Goal: Task Accomplishment & Management: Use online tool/utility

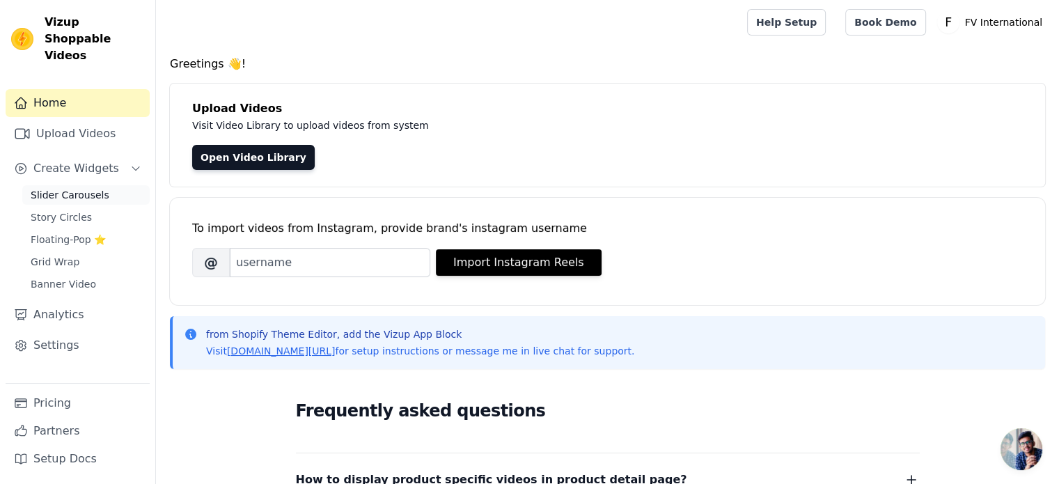
click at [58, 188] on span "Slider Carousels" at bounding box center [70, 195] width 79 height 14
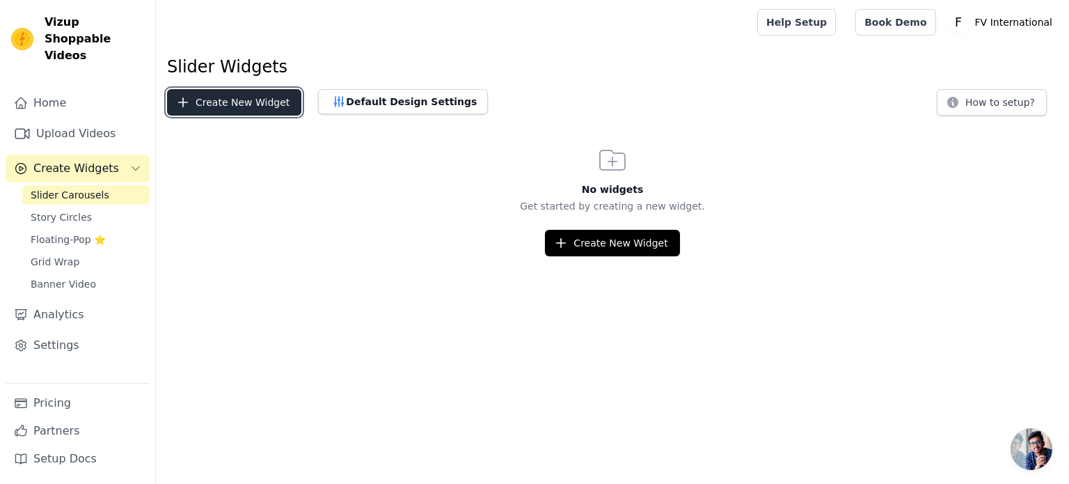
click at [239, 106] on button "Create New Widget" at bounding box center [234, 102] width 134 height 26
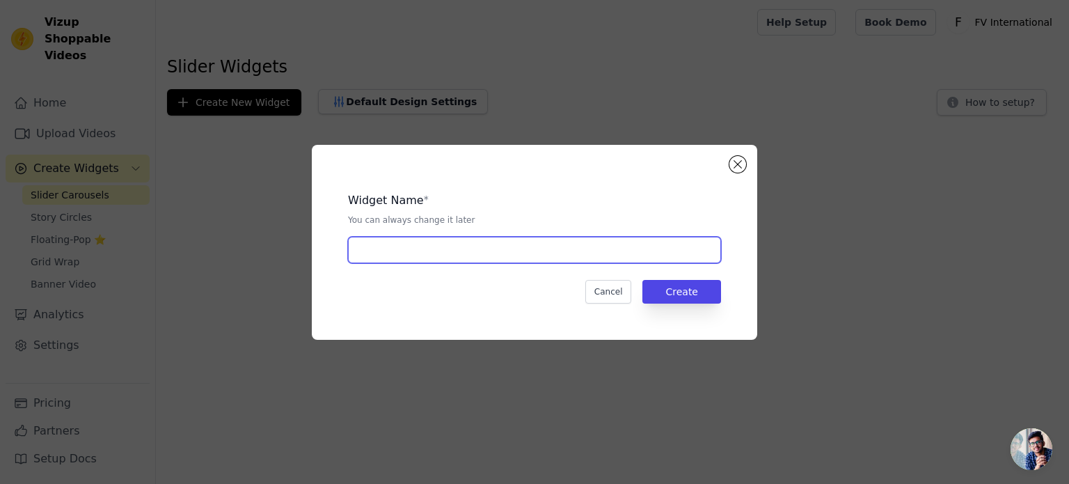
click at [414, 247] on input "text" at bounding box center [534, 250] width 373 height 26
type input "g"
type input "Floating Candle"
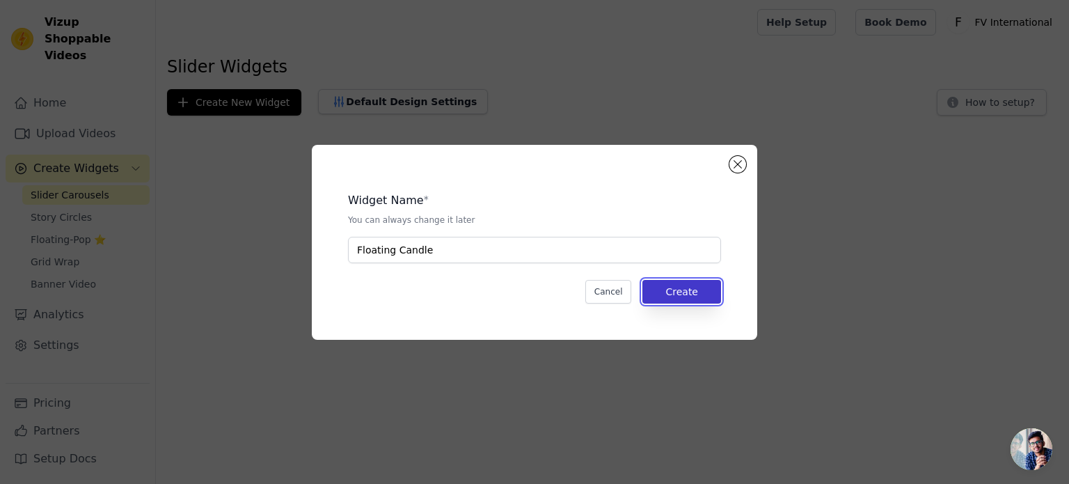
click at [684, 281] on button "Create" at bounding box center [681, 292] width 79 height 24
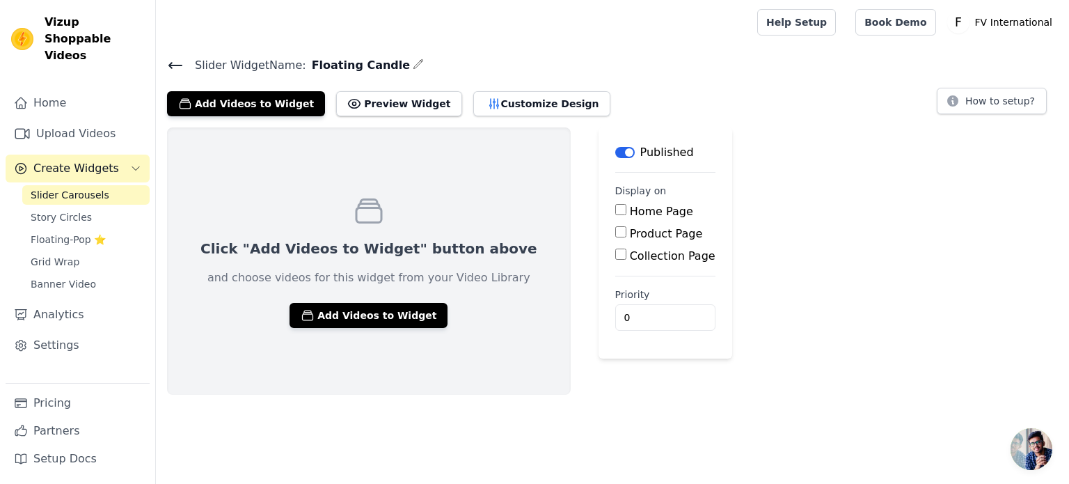
click at [630, 228] on label "Product Page" at bounding box center [666, 233] width 73 height 13
click at [615, 228] on input "Product Page" at bounding box center [620, 231] width 11 height 11
checkbox input "true"
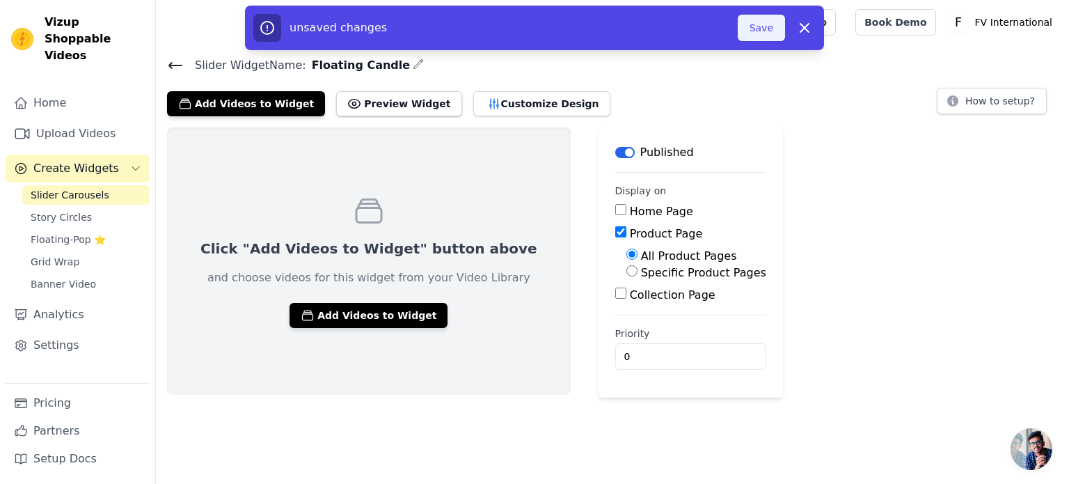
click at [761, 40] on button "Save" at bounding box center [761, 28] width 47 height 26
click at [763, 27] on button "Save" at bounding box center [761, 28] width 47 height 26
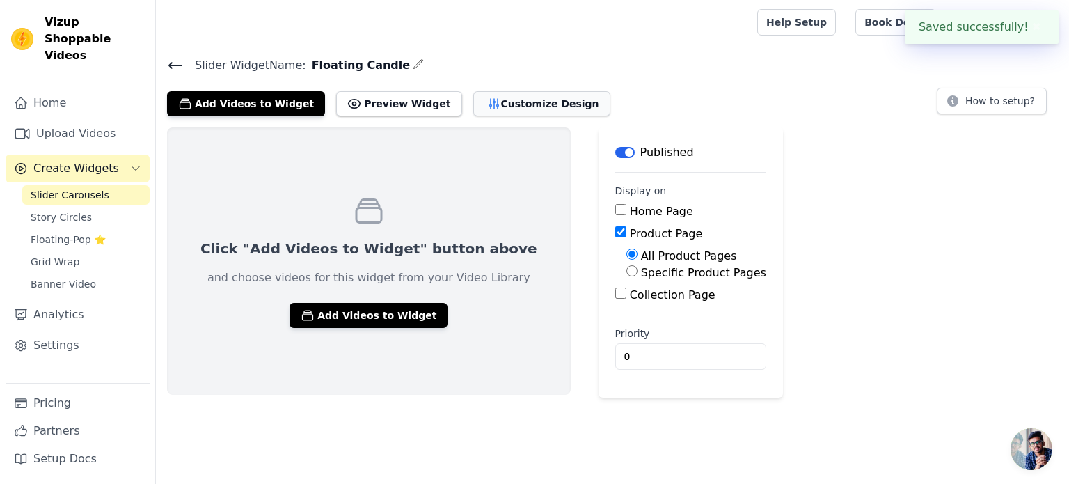
click at [505, 104] on button "Customize Design" at bounding box center [541, 103] width 137 height 25
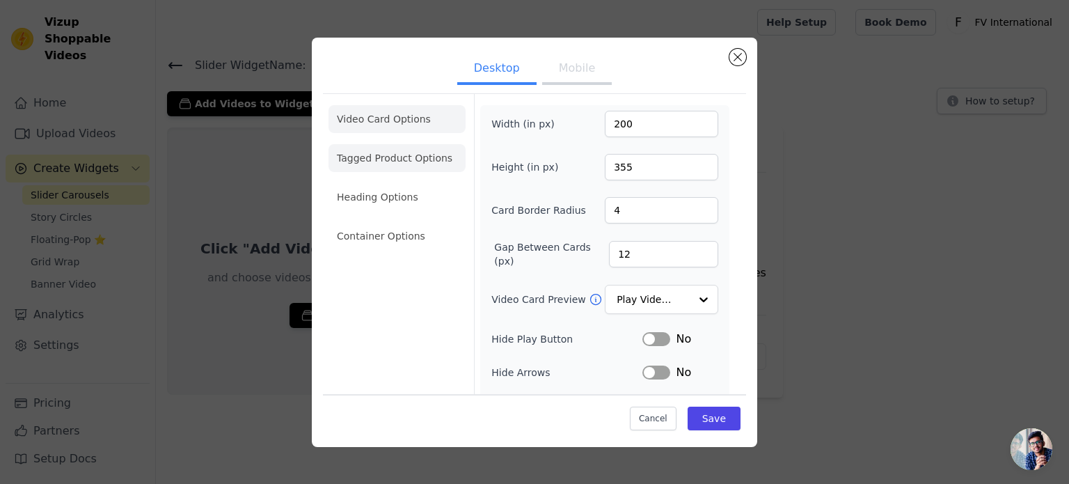
click at [432, 155] on li "Tagged Product Options" at bounding box center [397, 158] width 137 height 28
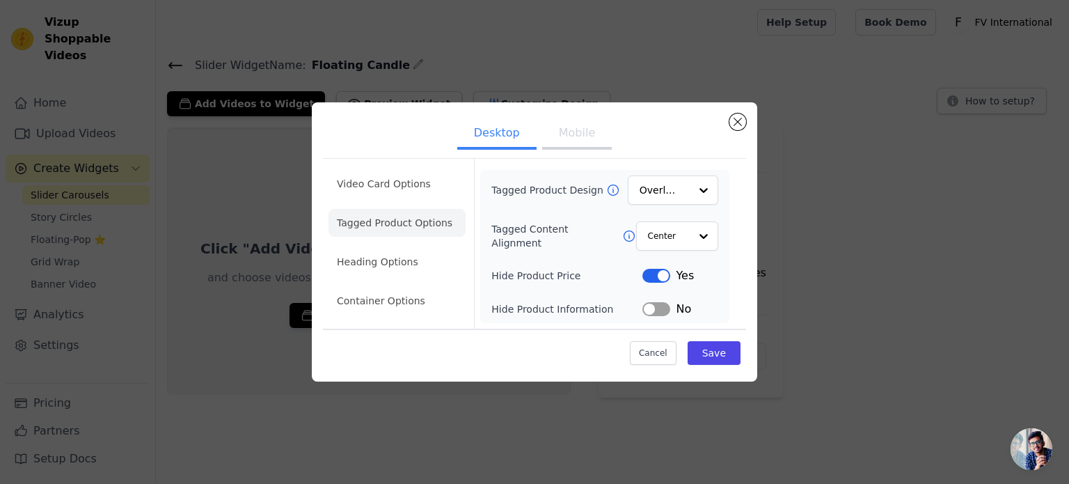
drag, startPoint x: 655, startPoint y: 313, endPoint x: 610, endPoint y: 314, distance: 44.6
click at [610, 314] on div "Hide Product Information Label No" at bounding box center [604, 309] width 227 height 17
click at [652, 308] on button "Label" at bounding box center [656, 309] width 28 height 14
click at [582, 139] on button "Mobile" at bounding box center [577, 134] width 70 height 31
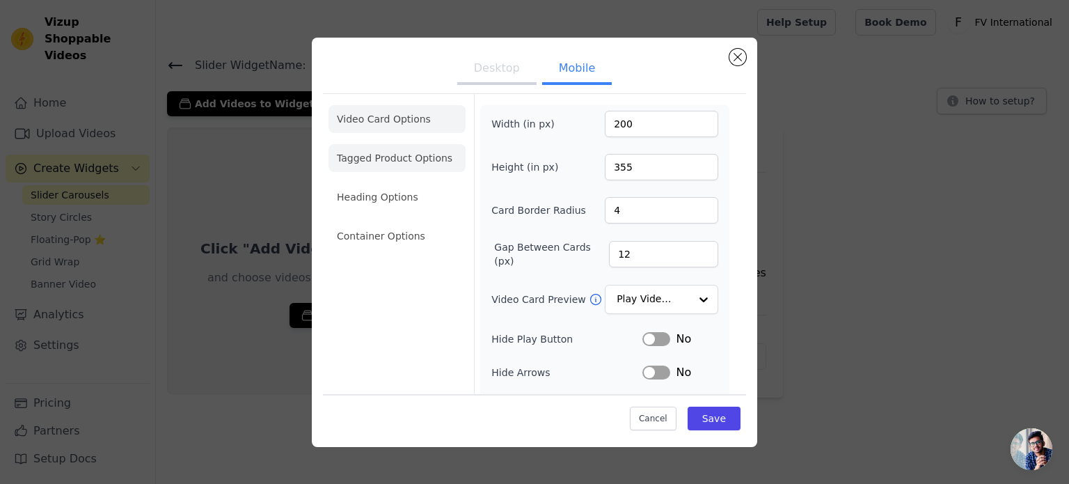
click at [420, 161] on li "Tagged Product Options" at bounding box center [397, 158] width 137 height 28
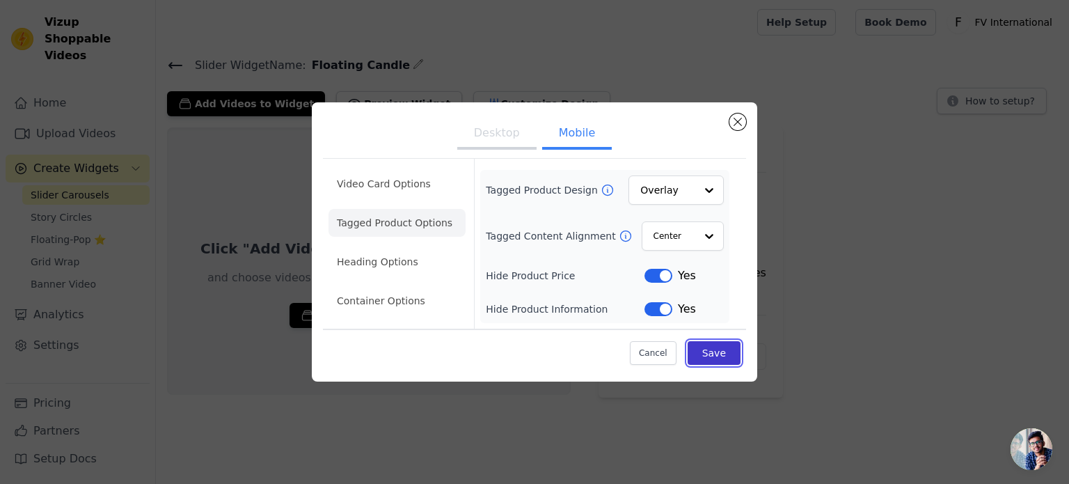
click at [719, 356] on button "Save" at bounding box center [714, 353] width 53 height 24
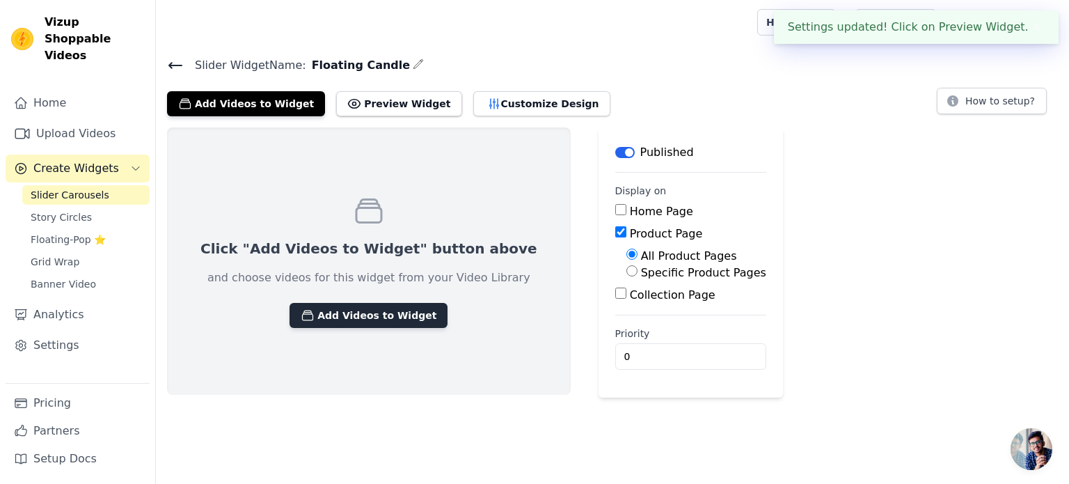
click at [372, 309] on button "Add Videos to Widget" at bounding box center [369, 315] width 158 height 25
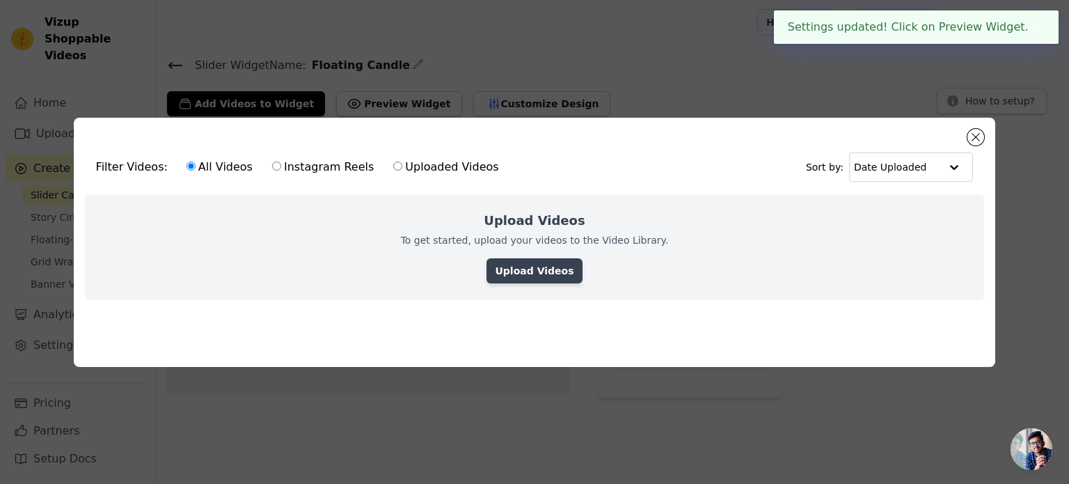
click at [555, 269] on link "Upload Videos" at bounding box center [534, 270] width 95 height 25
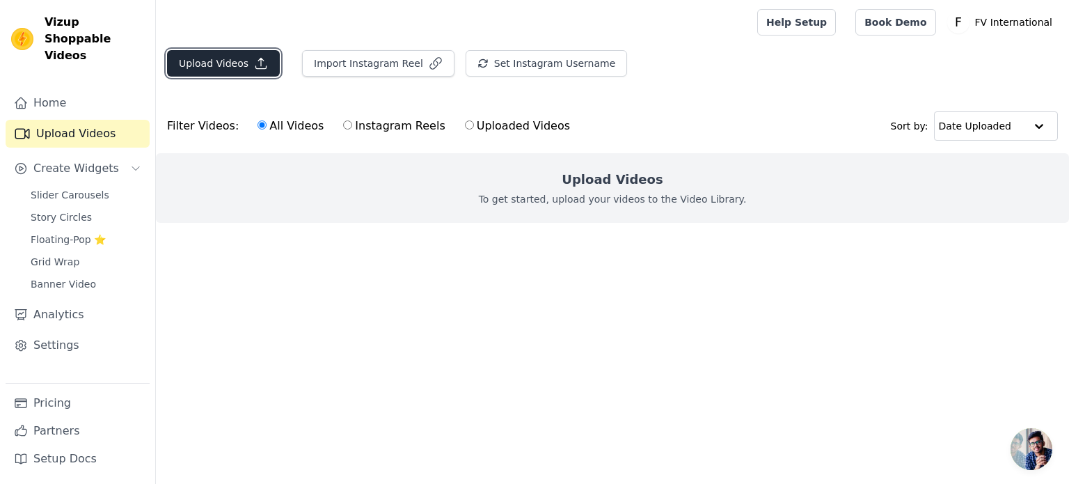
click at [226, 65] on button "Upload Videos" at bounding box center [223, 63] width 113 height 26
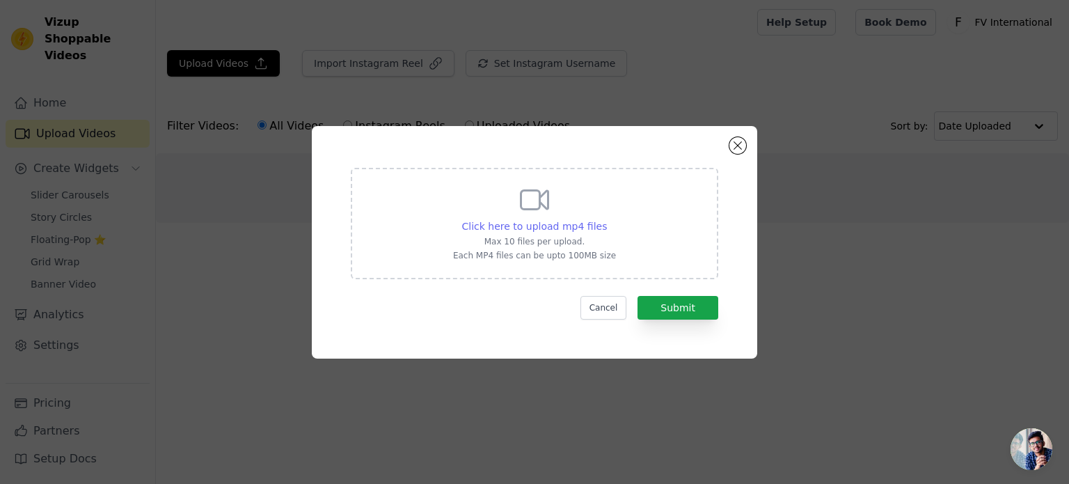
click at [548, 230] on span "Click here to upload mp4 files" at bounding box center [534, 226] width 145 height 11
click at [606, 219] on input "Click here to upload mp4 files Max 10 files per upload. Each MP4 files can be u…" at bounding box center [606, 219] width 1 height 1
type input "C:\fakepath\02ece6e272ed47769b778b1b2d4d4c5c.mp4"
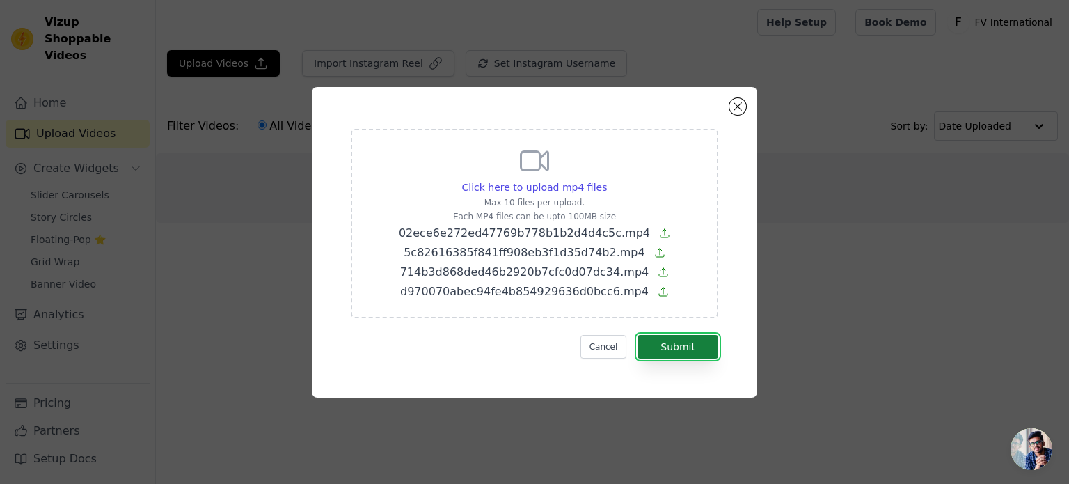
click at [682, 347] on button "Submit" at bounding box center [678, 347] width 81 height 24
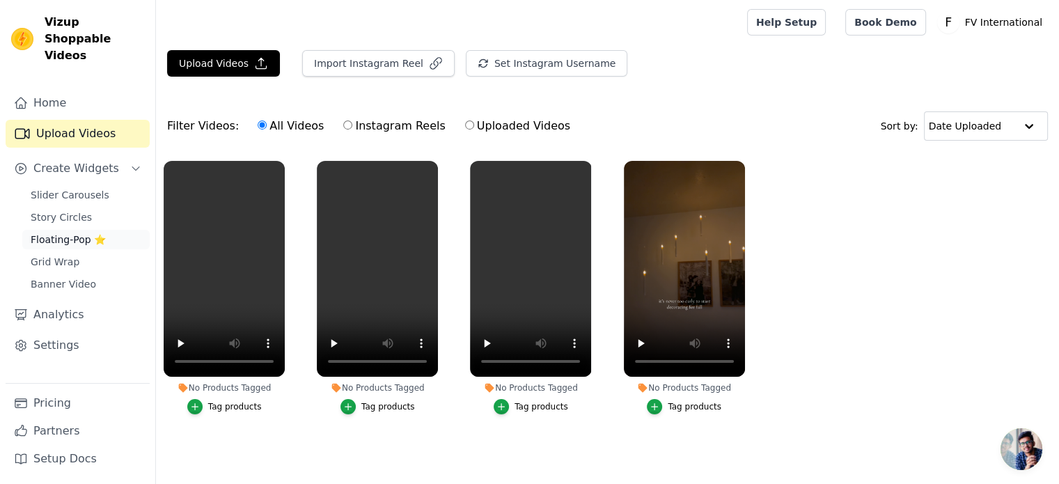
scroll to position [6, 0]
click at [192, 402] on icon "button" at bounding box center [195, 407] width 10 height 10
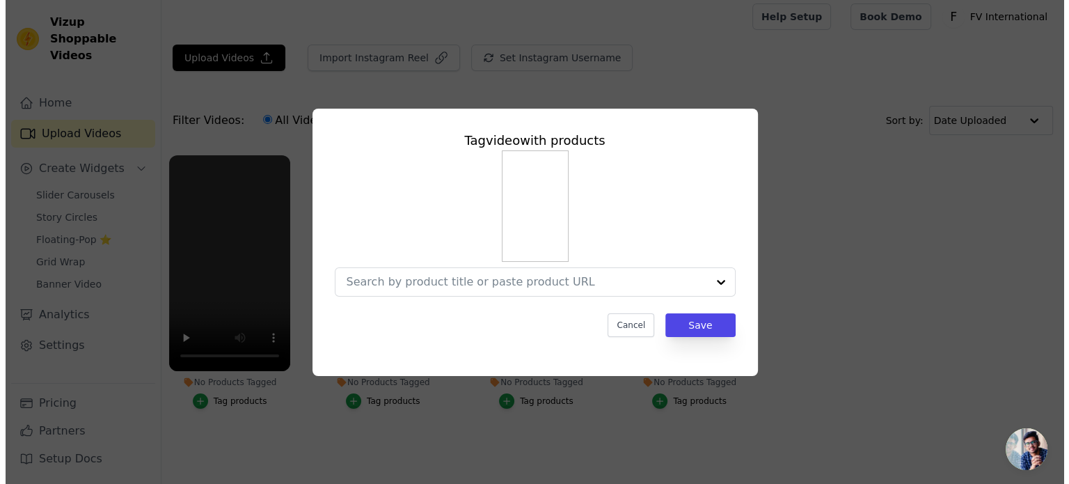
scroll to position [0, 0]
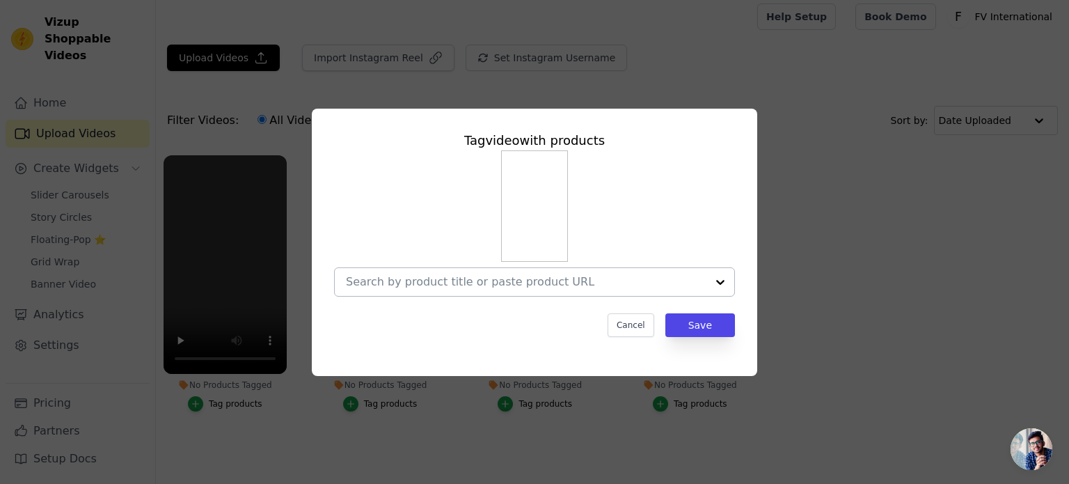
click at [402, 286] on input "No Products Tagged Tag video with products Cancel Save Tag products" at bounding box center [526, 281] width 361 height 13
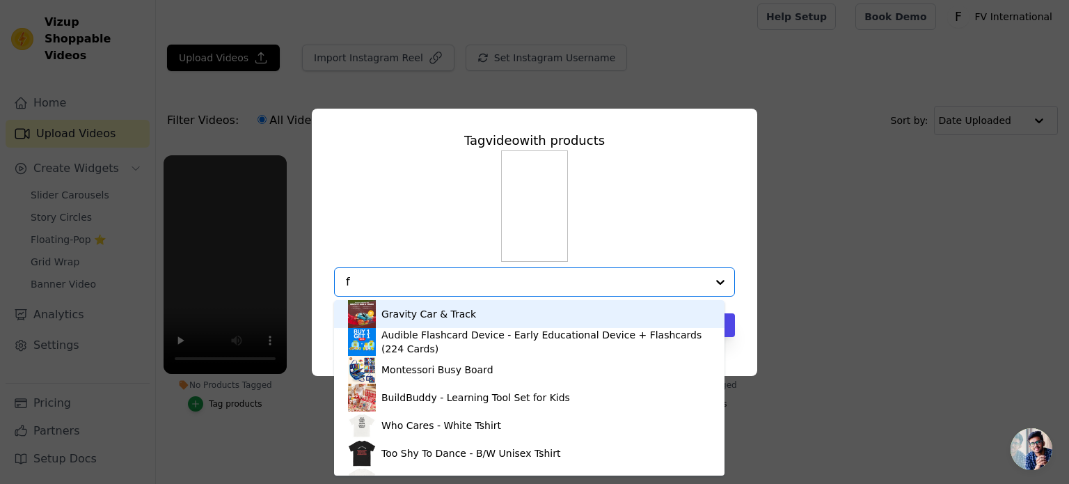
type input "fl"
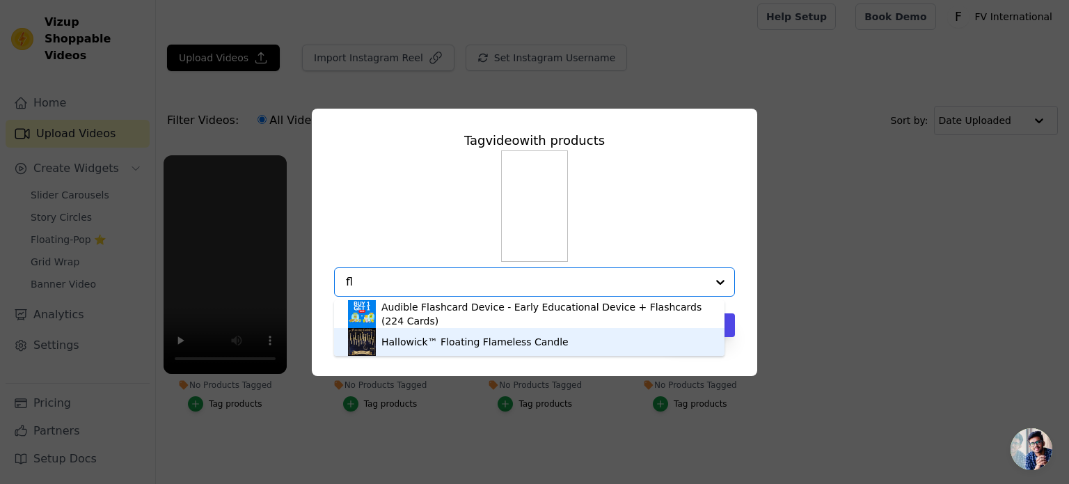
click at [418, 340] on div "Hallowick™ Floating Flameless Candle" at bounding box center [474, 342] width 187 height 14
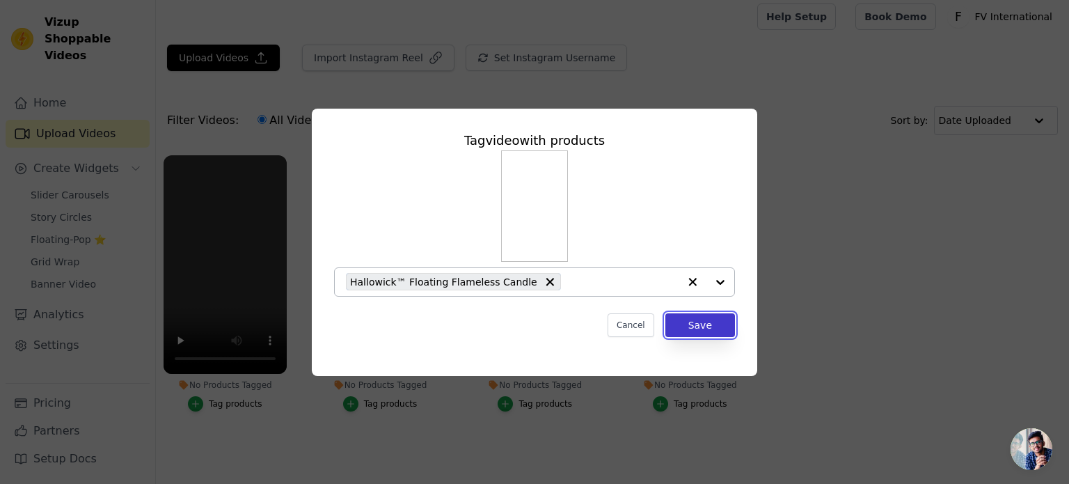
click at [704, 327] on button "Save" at bounding box center [700, 325] width 70 height 24
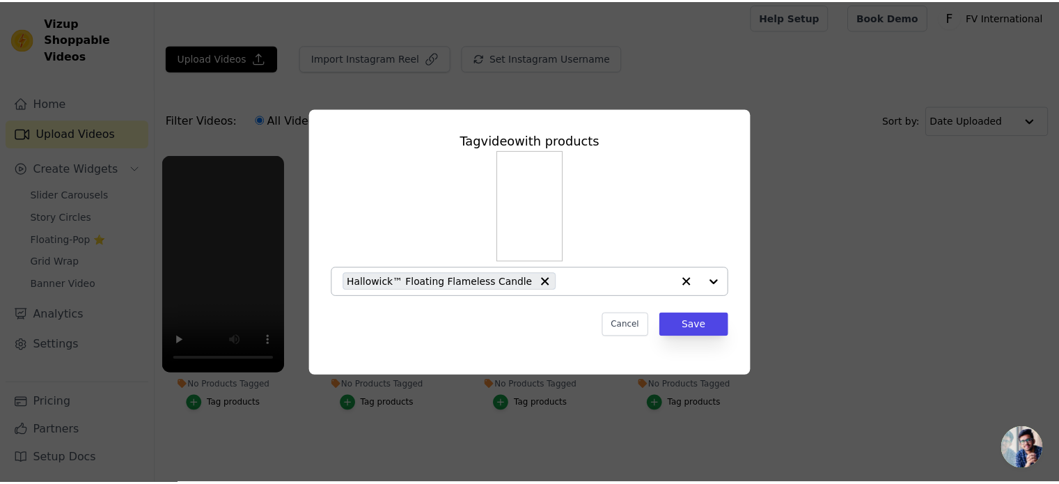
scroll to position [6, 0]
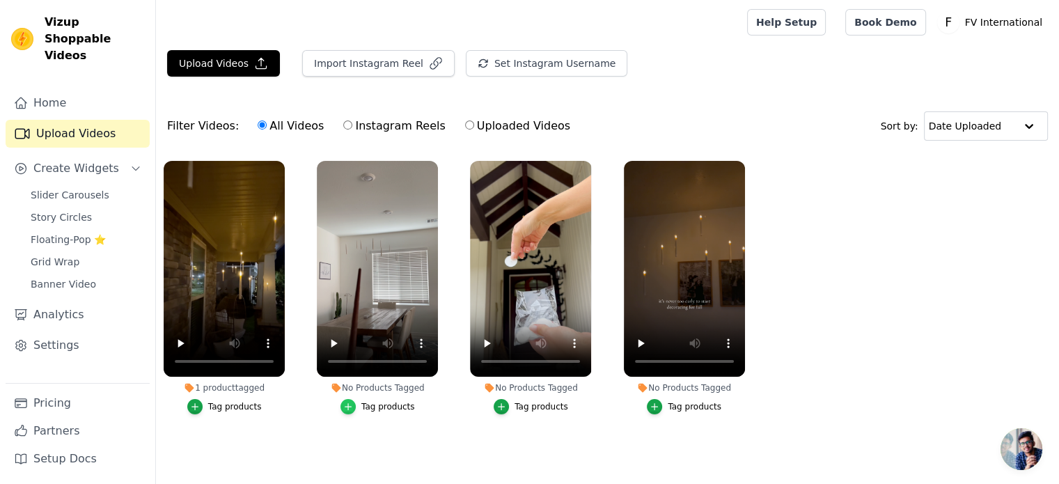
click at [353, 403] on icon "button" at bounding box center [348, 407] width 10 height 10
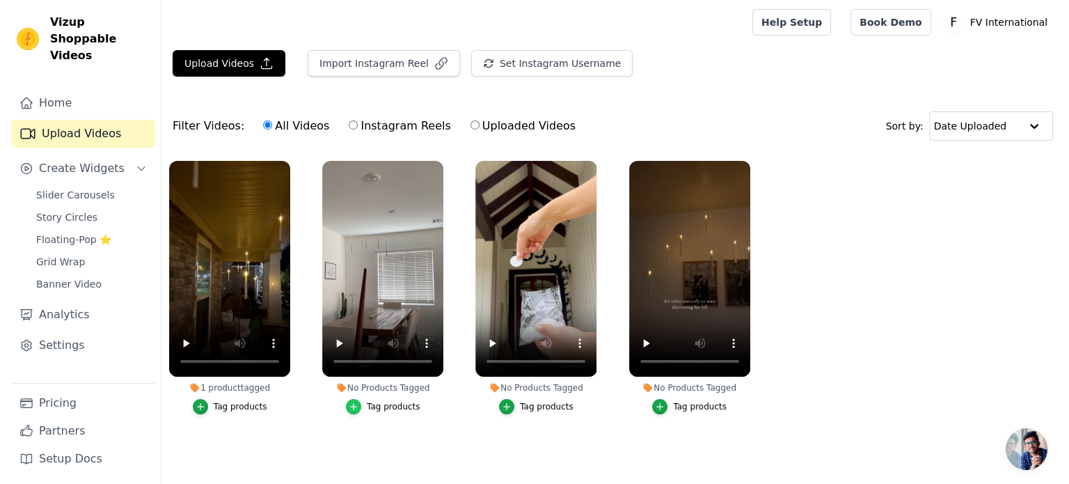
scroll to position [0, 0]
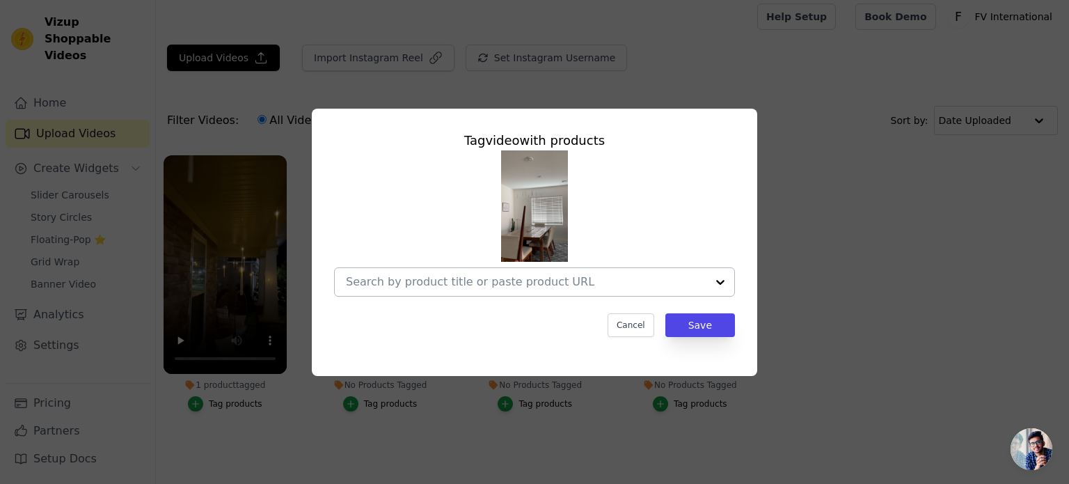
click at [488, 281] on input "No Products Tagged Tag video with products Cancel Save Tag products" at bounding box center [526, 281] width 361 height 13
paste input "FLAT90"
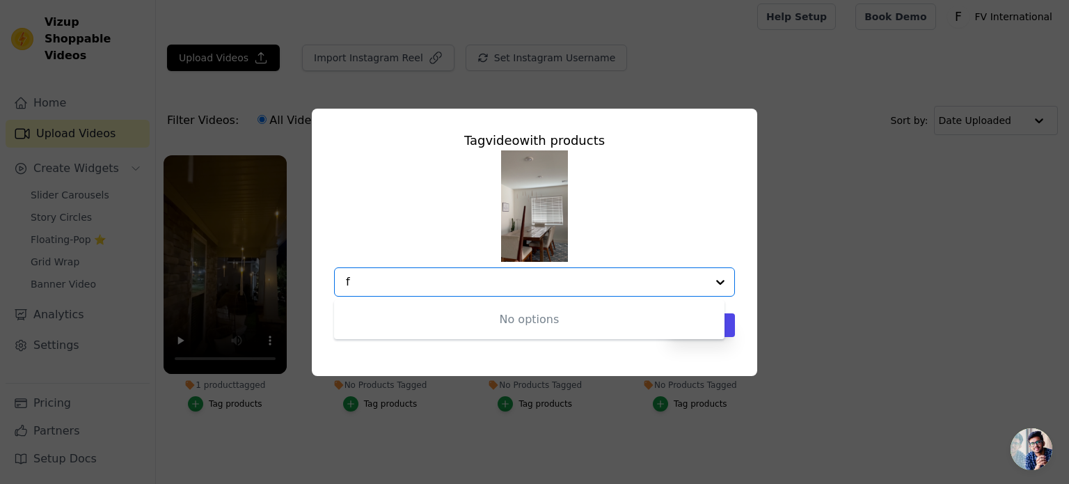
type input "fl"
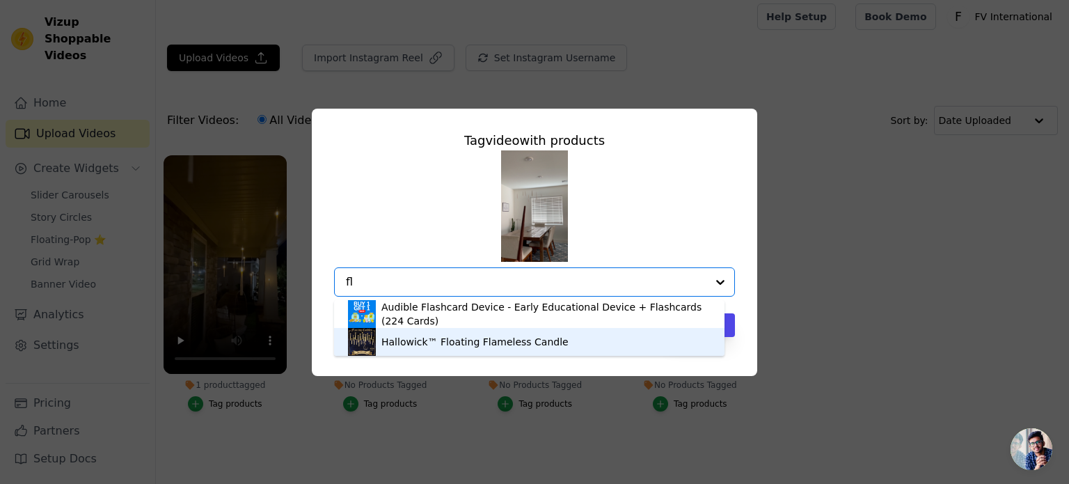
click at [468, 336] on div "Hallowick™ Floating Flameless Candle" at bounding box center [474, 342] width 187 height 14
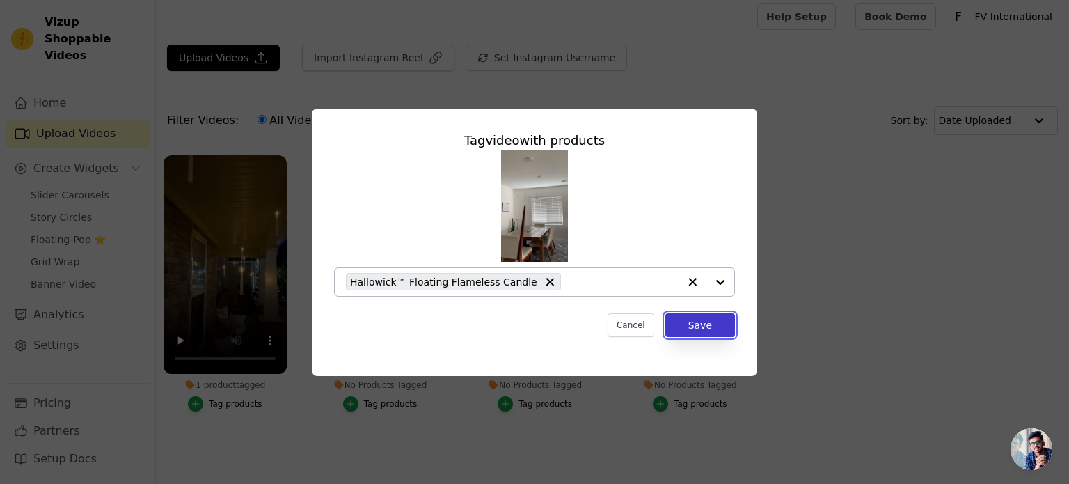
click at [693, 327] on button "Save" at bounding box center [700, 325] width 70 height 24
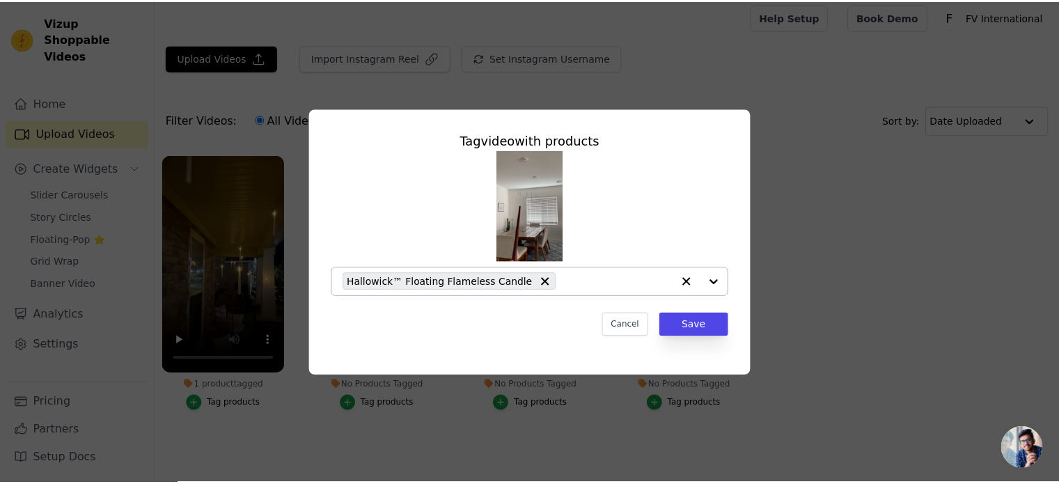
scroll to position [6, 0]
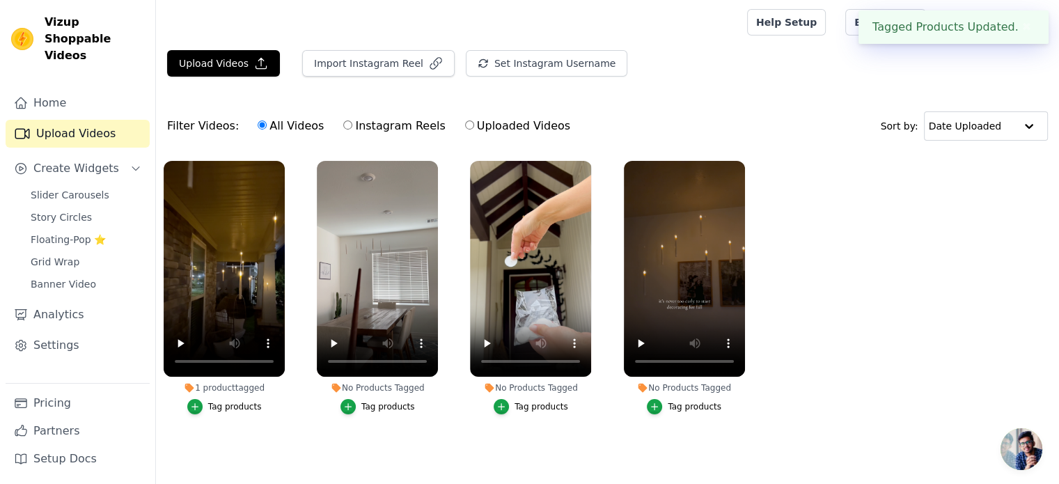
click at [512, 402] on button "Tag products" at bounding box center [531, 406] width 74 height 15
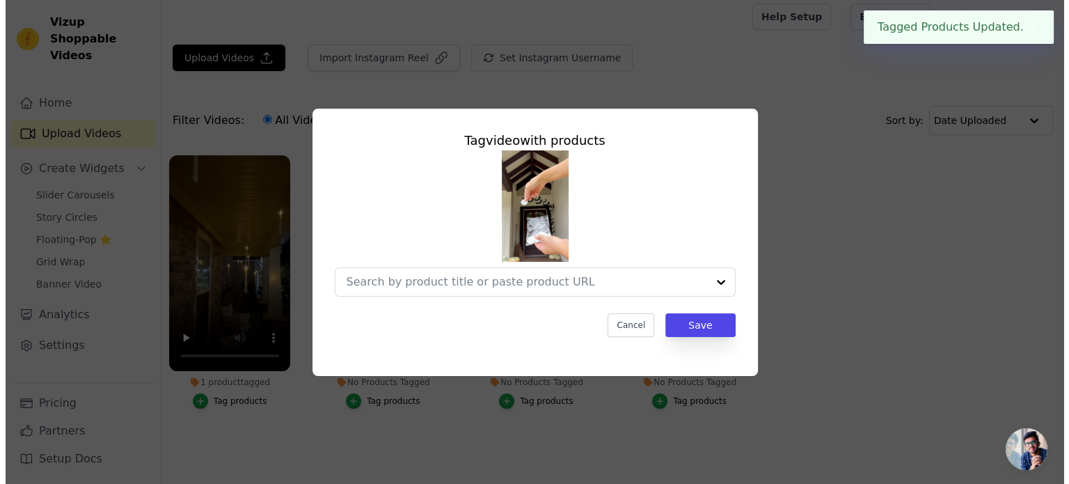
scroll to position [0, 0]
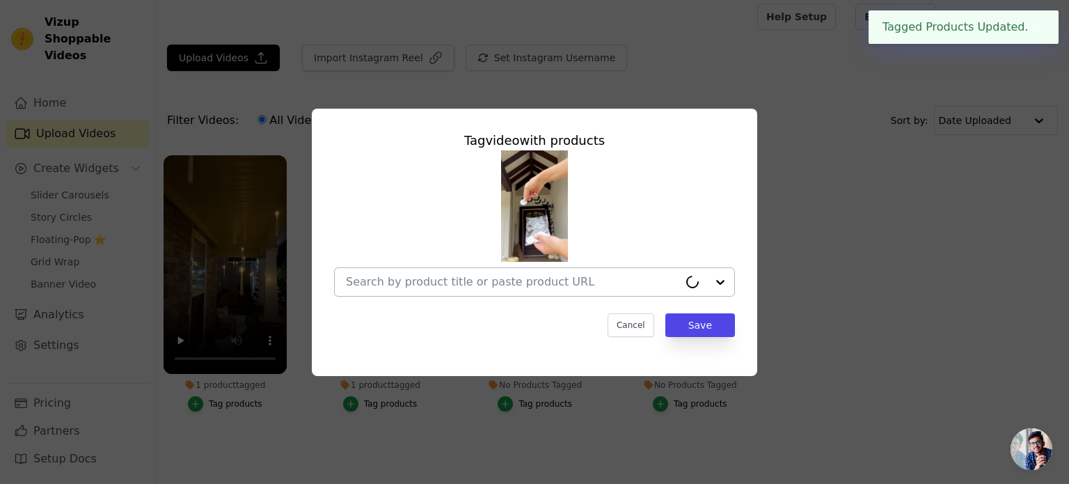
click at [501, 293] on div at bounding box center [512, 282] width 333 height 28
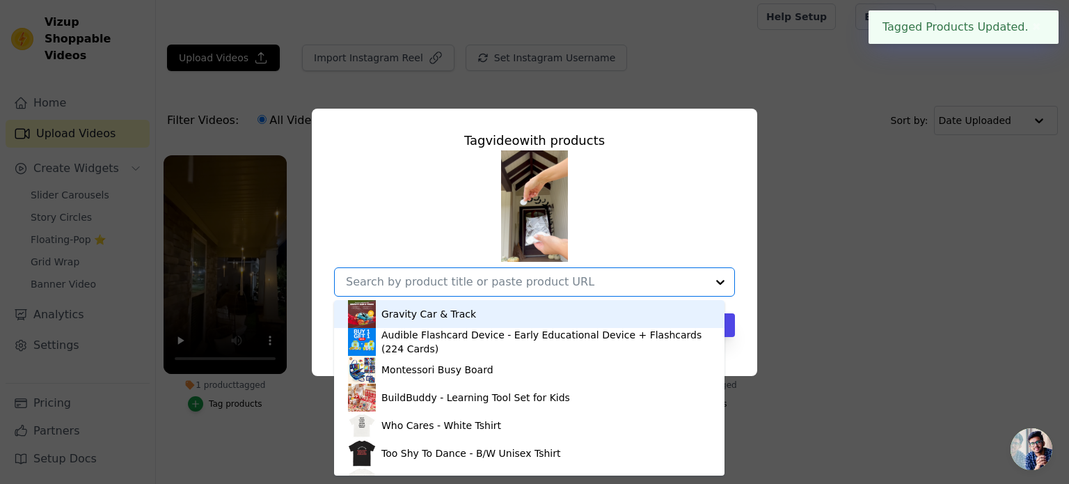
paste input "fl"
type input "fl"
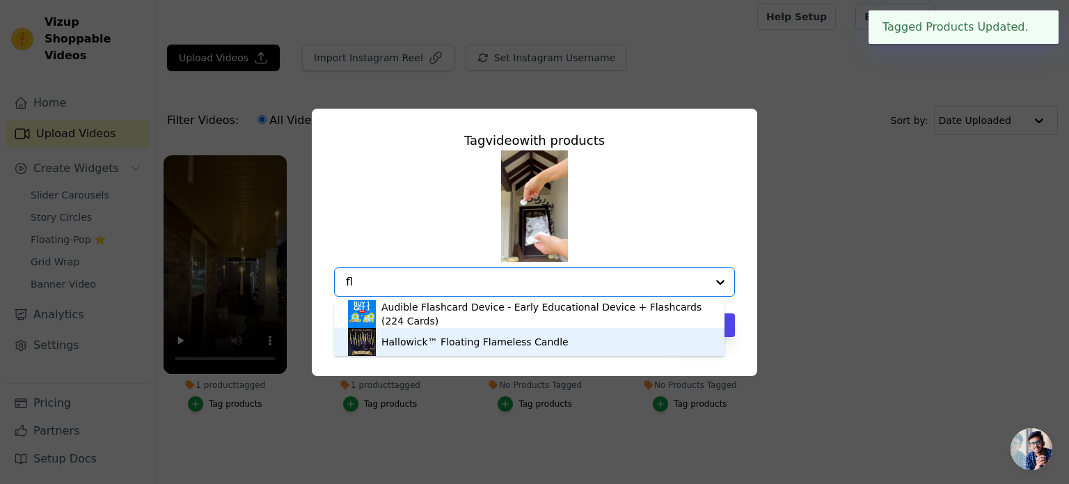
click at [483, 338] on div "Hallowick™ Floating Flameless Candle" at bounding box center [474, 342] width 187 height 14
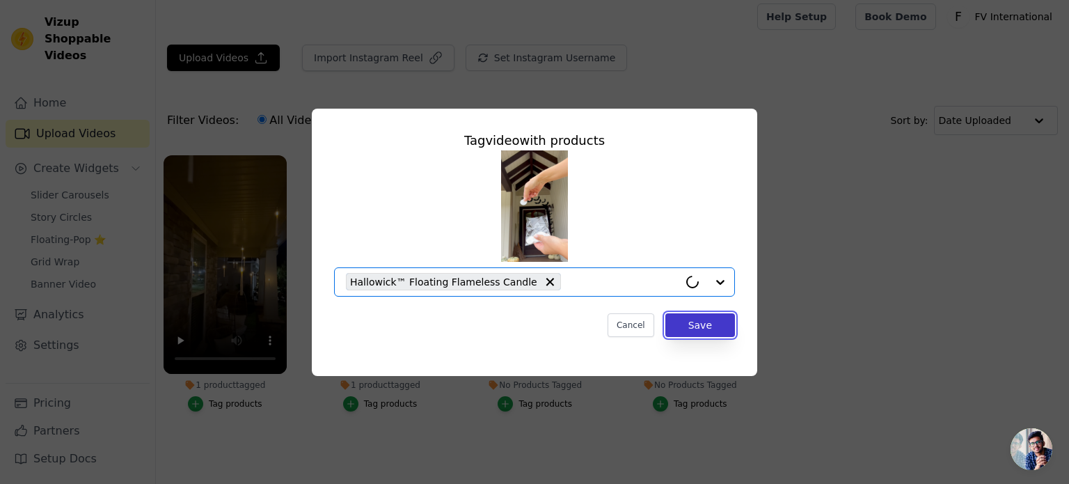
click at [695, 320] on button "Save" at bounding box center [700, 325] width 70 height 24
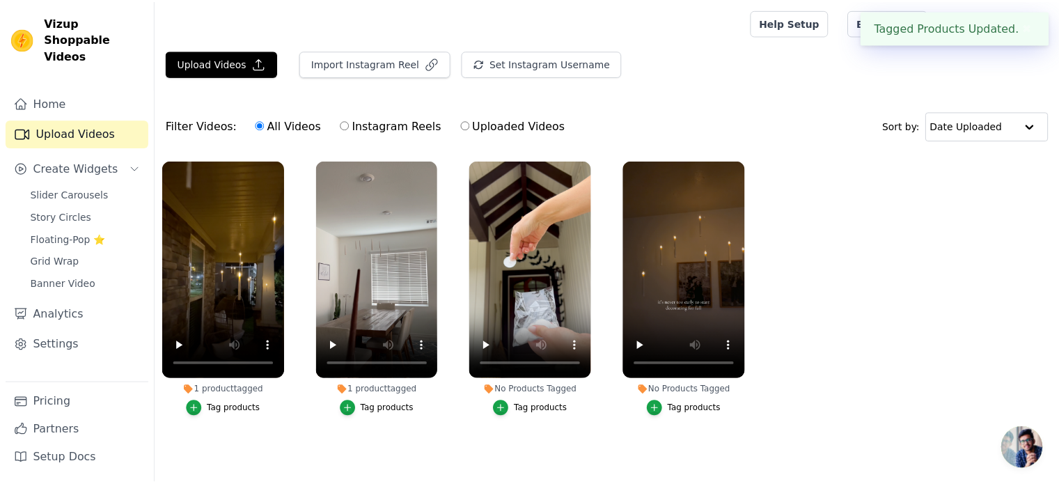
scroll to position [6, 0]
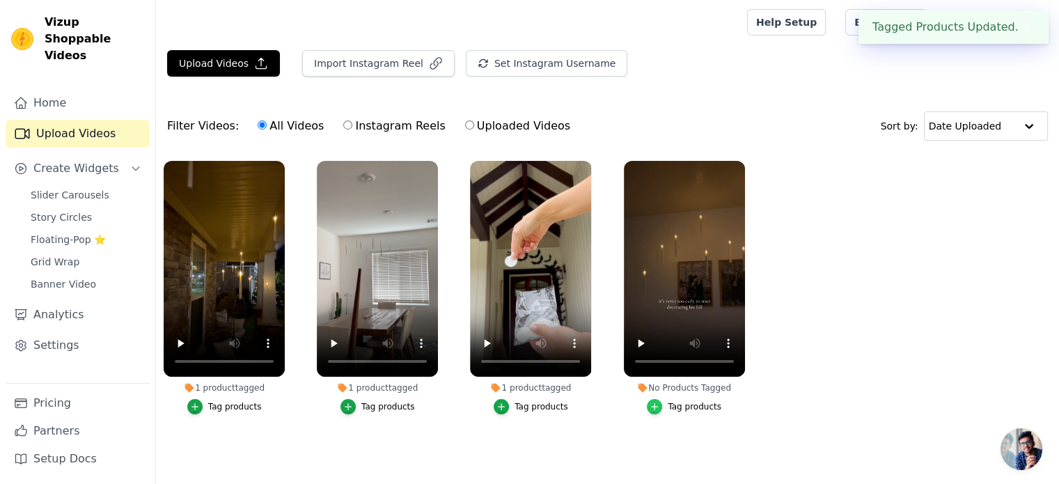
click at [662, 399] on div "button" at bounding box center [654, 406] width 15 height 15
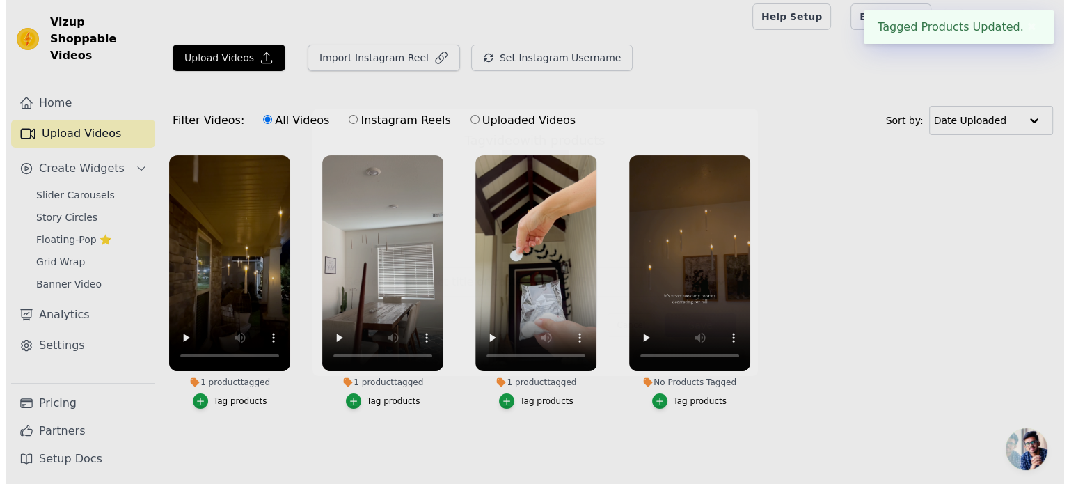
scroll to position [0, 0]
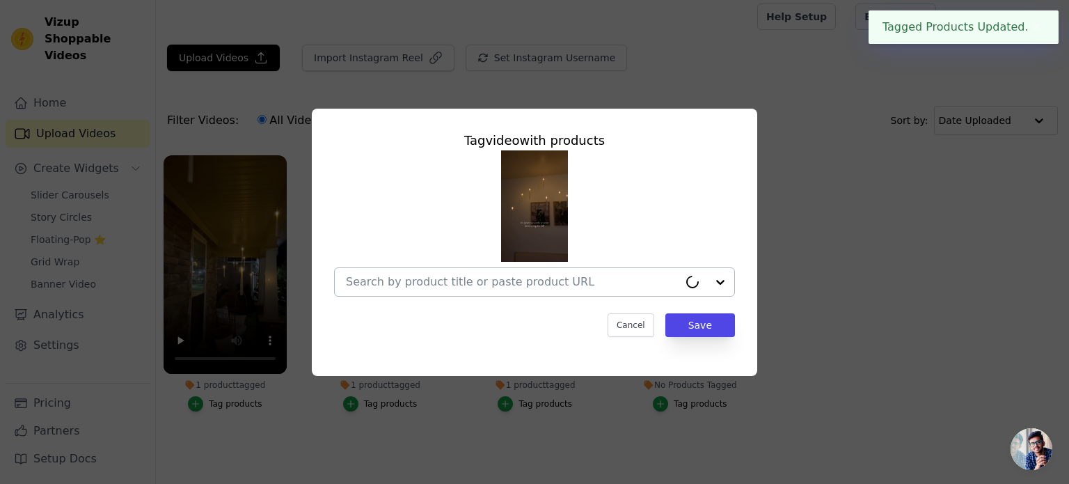
click at [473, 272] on div at bounding box center [512, 282] width 333 height 28
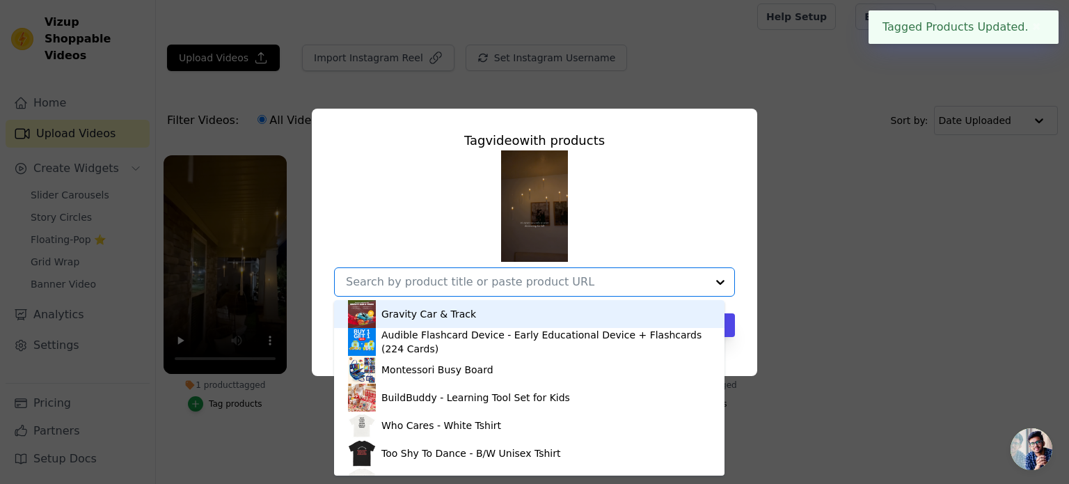
paste input "fl"
type input "fl"
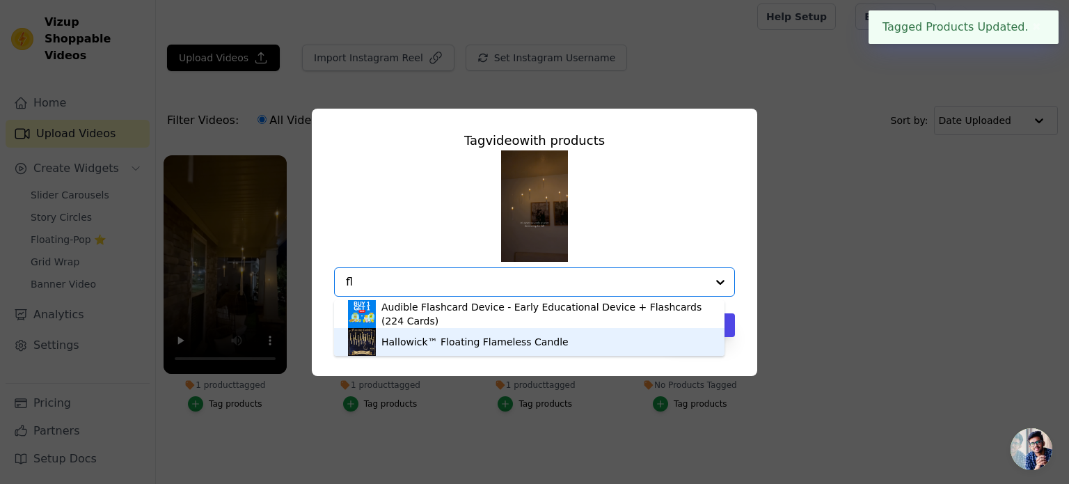
click at [454, 344] on div "Hallowick™ Floating Flameless Candle" at bounding box center [474, 342] width 187 height 14
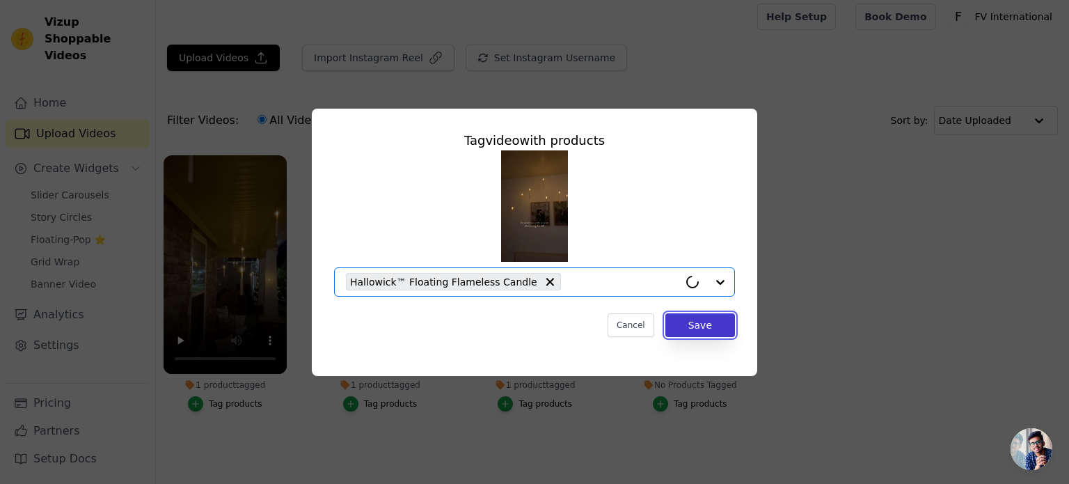
click at [701, 329] on button "Save" at bounding box center [700, 325] width 70 height 24
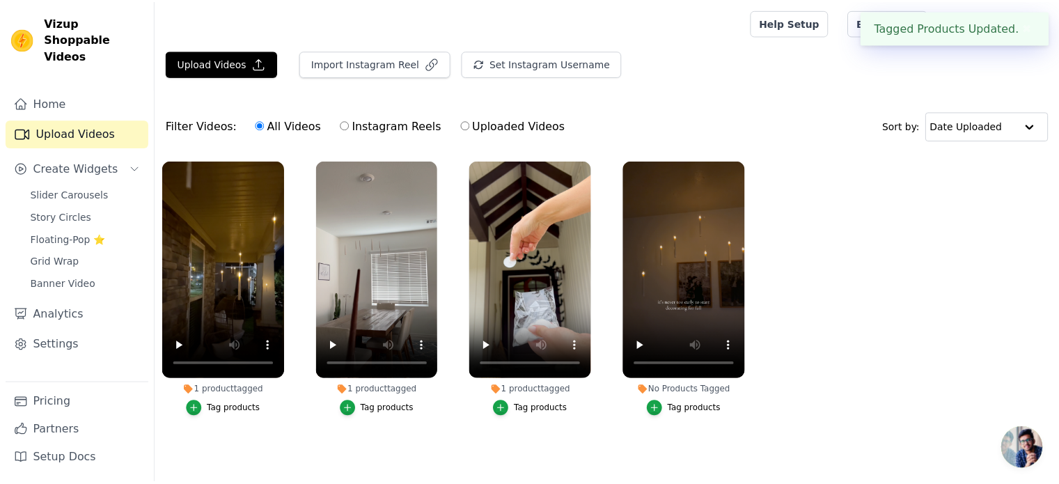
scroll to position [6, 0]
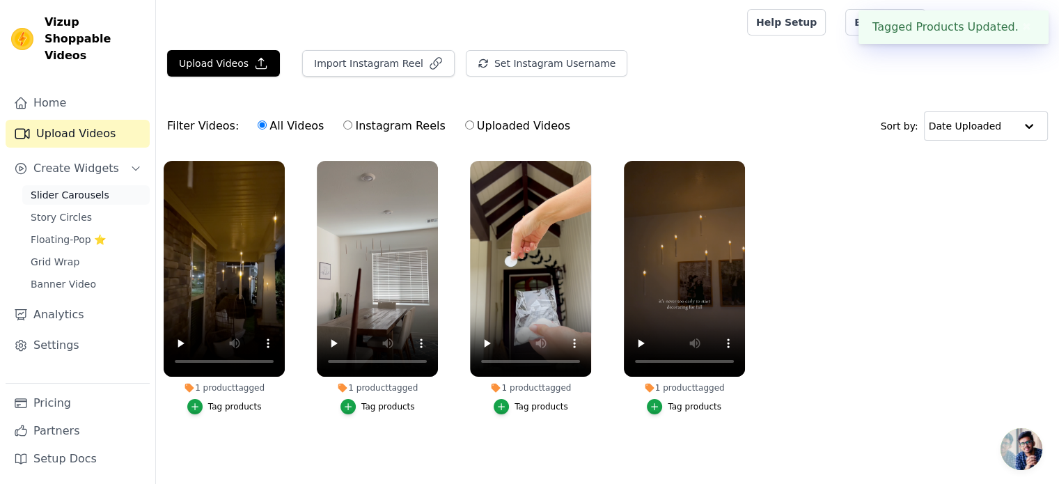
click at [64, 188] on span "Slider Carousels" at bounding box center [70, 195] width 79 height 14
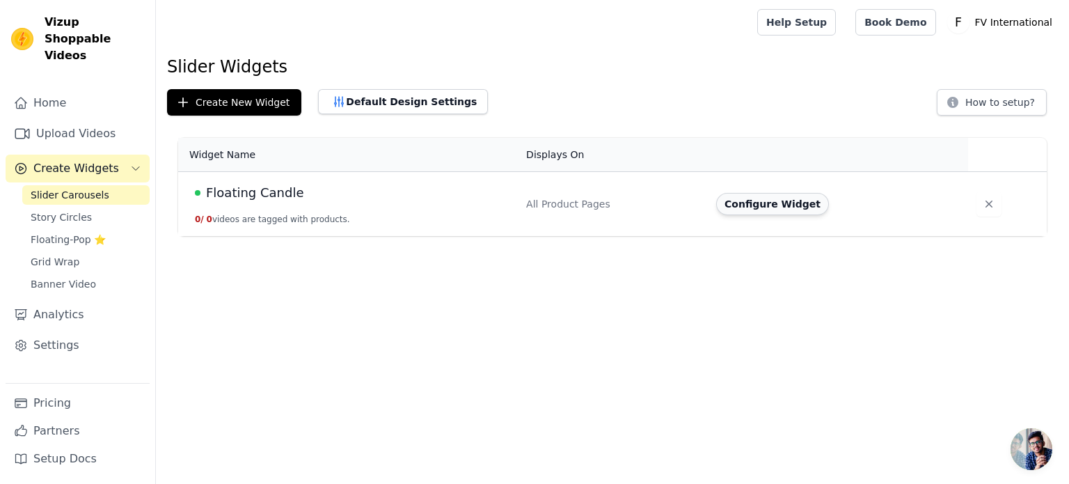
click at [757, 198] on button "Configure Widget" at bounding box center [772, 204] width 113 height 22
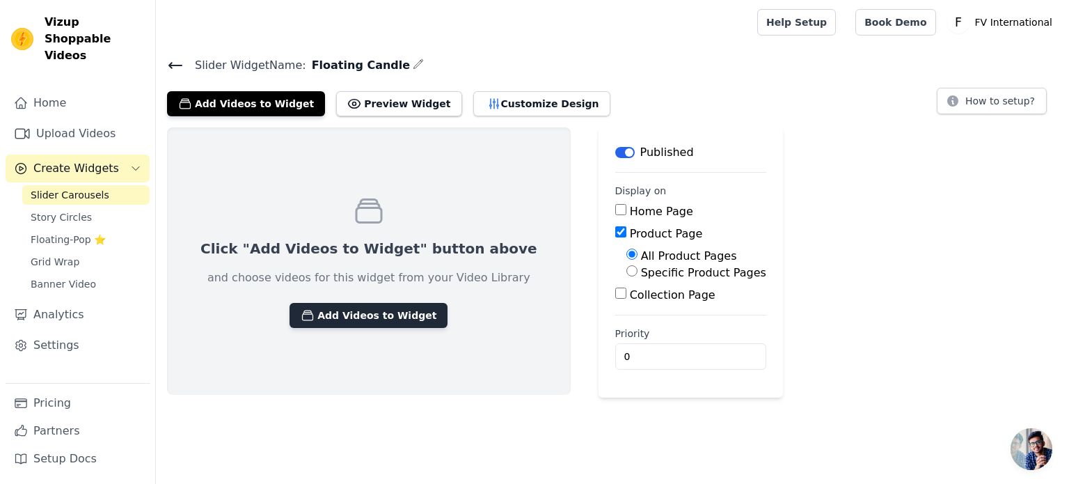
click at [347, 312] on button "Add Videos to Widget" at bounding box center [369, 315] width 158 height 25
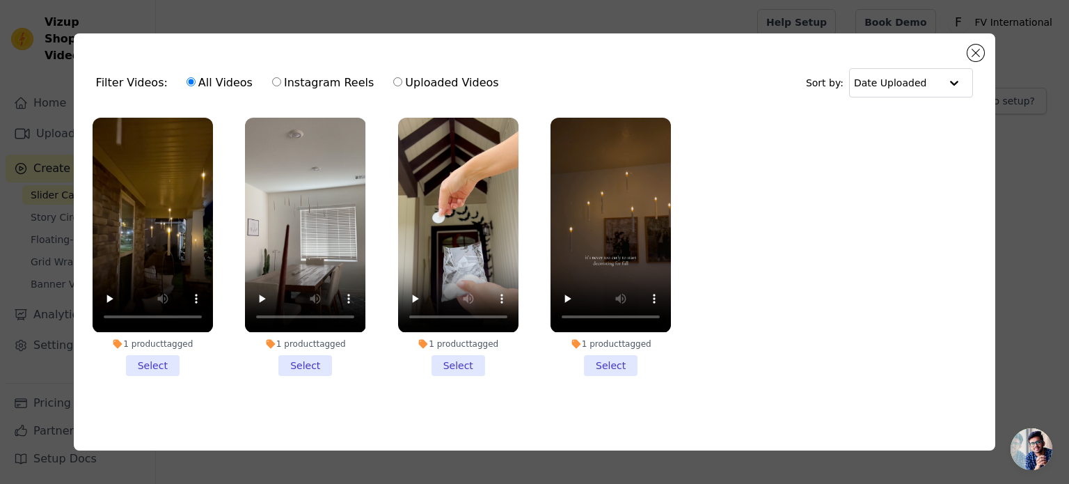
click at [143, 358] on li "1 product tagged Select" at bounding box center [153, 247] width 120 height 258
click at [0, 0] on input "1 product tagged Select" at bounding box center [0, 0] width 0 height 0
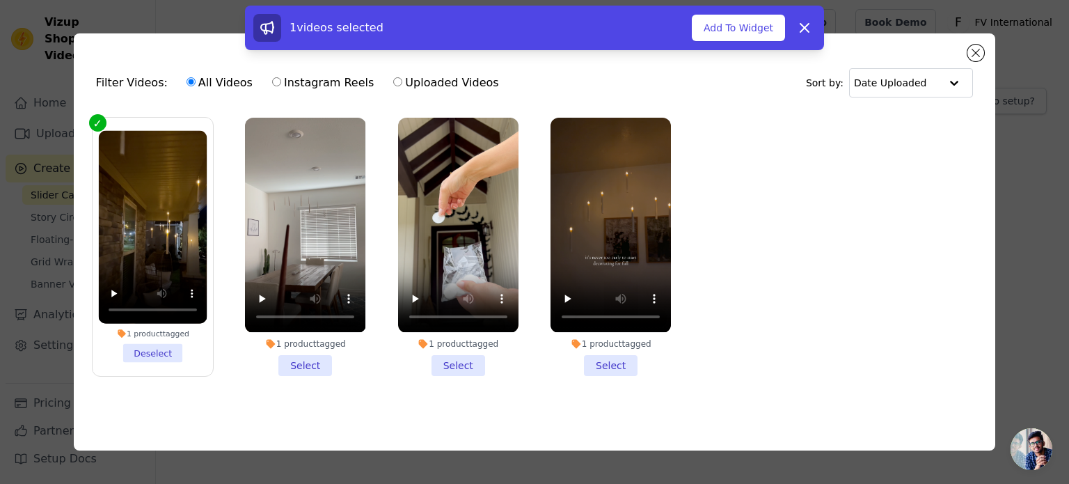
click at [303, 358] on li "1 product tagged Select" at bounding box center [305, 247] width 120 height 258
click at [0, 0] on input "1 product tagged Select" at bounding box center [0, 0] width 0 height 0
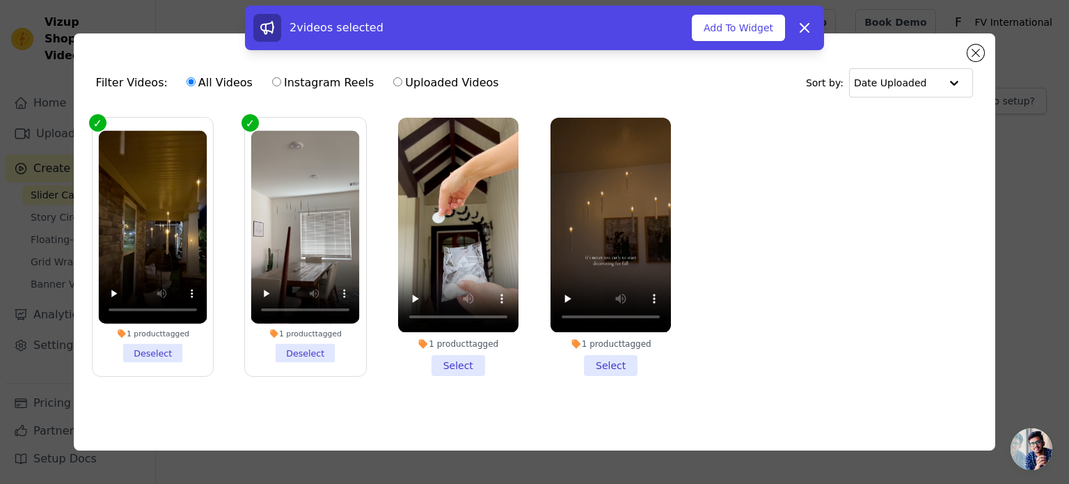
click at [473, 358] on li "1 product tagged Select" at bounding box center [458, 247] width 120 height 258
click at [0, 0] on input "1 product tagged Select" at bounding box center [0, 0] width 0 height 0
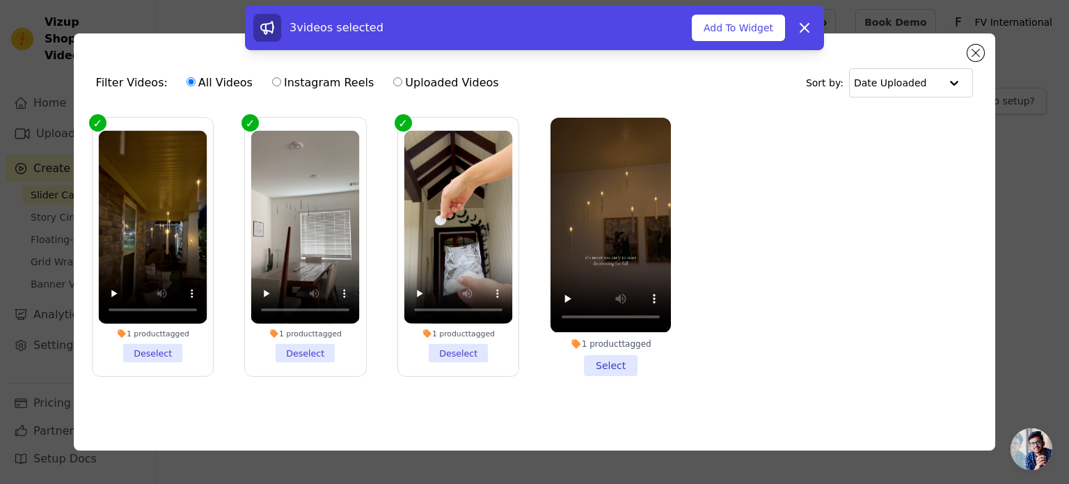
click at [610, 356] on li "1 product tagged Select" at bounding box center [611, 247] width 120 height 258
click at [0, 0] on input "1 product tagged Select" at bounding box center [0, 0] width 0 height 0
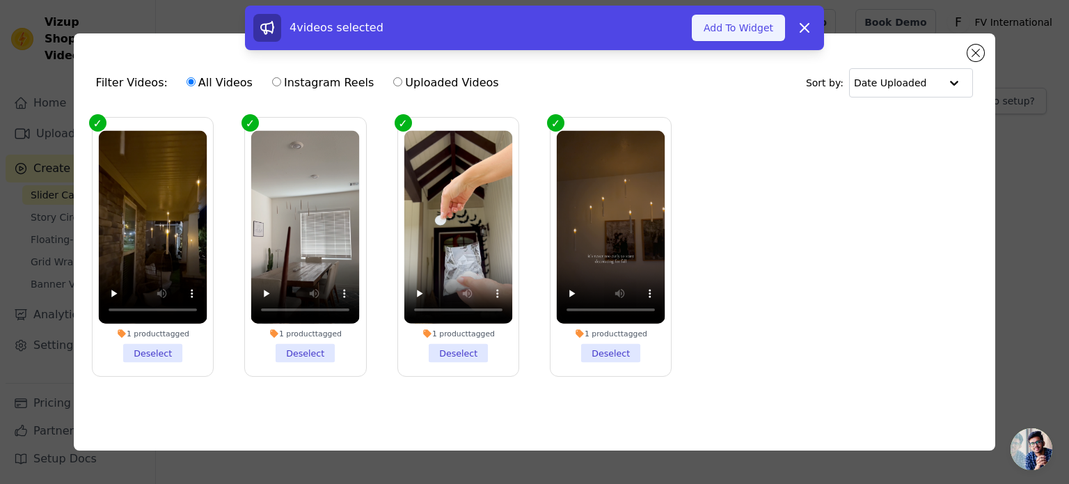
click at [737, 30] on button "Add To Widget" at bounding box center [738, 28] width 93 height 26
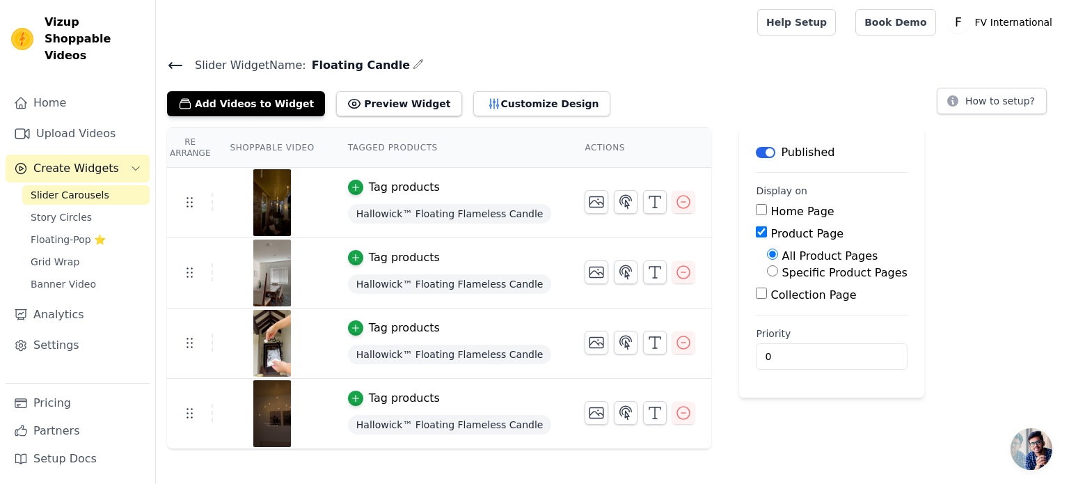
click at [718, 57] on h4 "Slider Widget Name: Floating Candle" at bounding box center [612, 65] width 891 height 19
click at [57, 255] on span "Grid Wrap" at bounding box center [55, 262] width 49 height 14
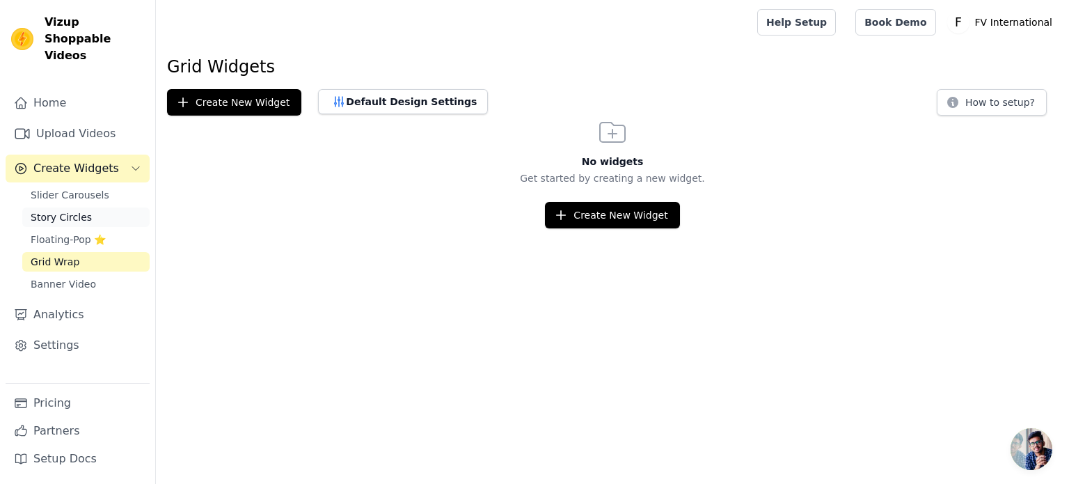
click at [56, 210] on span "Story Circles" at bounding box center [61, 217] width 61 height 14
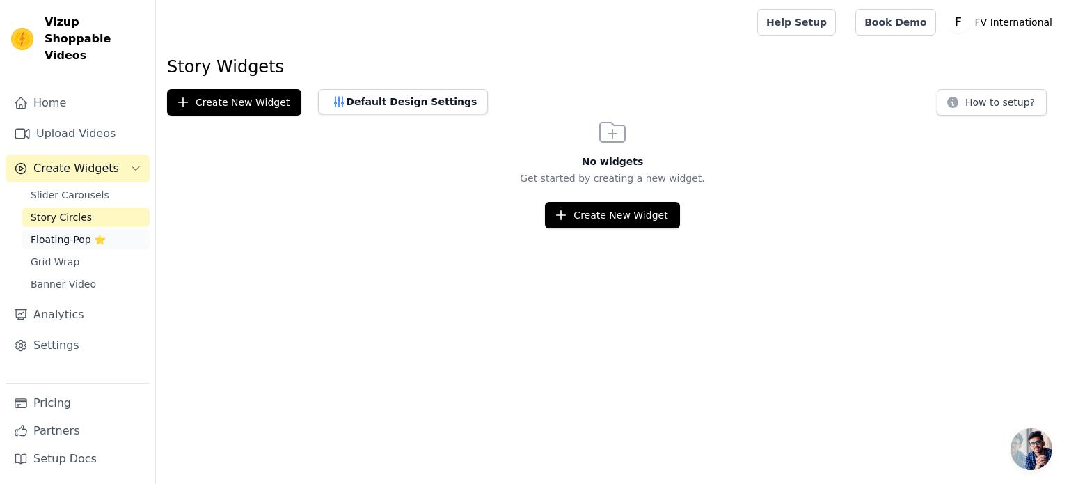
click at [61, 232] on span "Floating-Pop ⭐" at bounding box center [68, 239] width 75 height 14
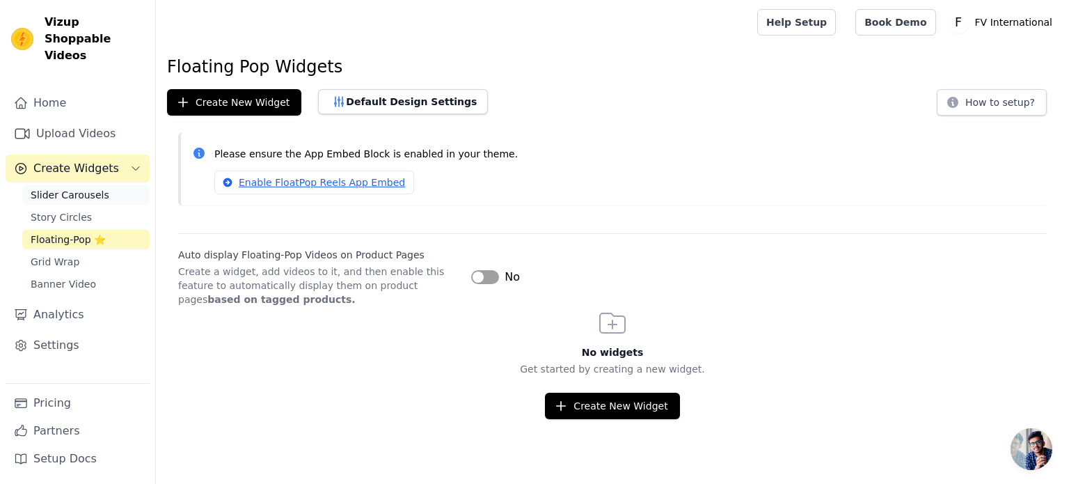
click at [69, 188] on span "Slider Carousels" at bounding box center [70, 195] width 79 height 14
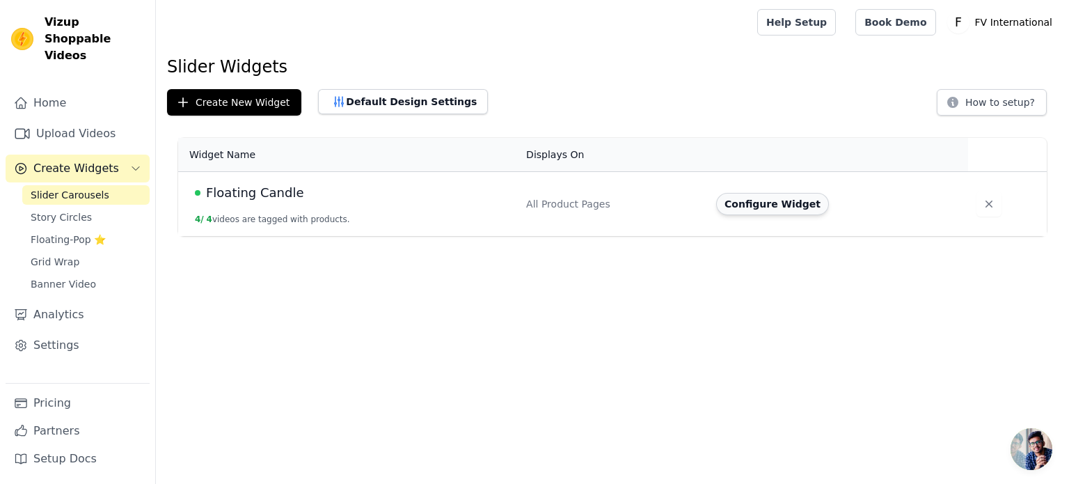
click at [766, 200] on button "Configure Widget" at bounding box center [772, 204] width 113 height 22
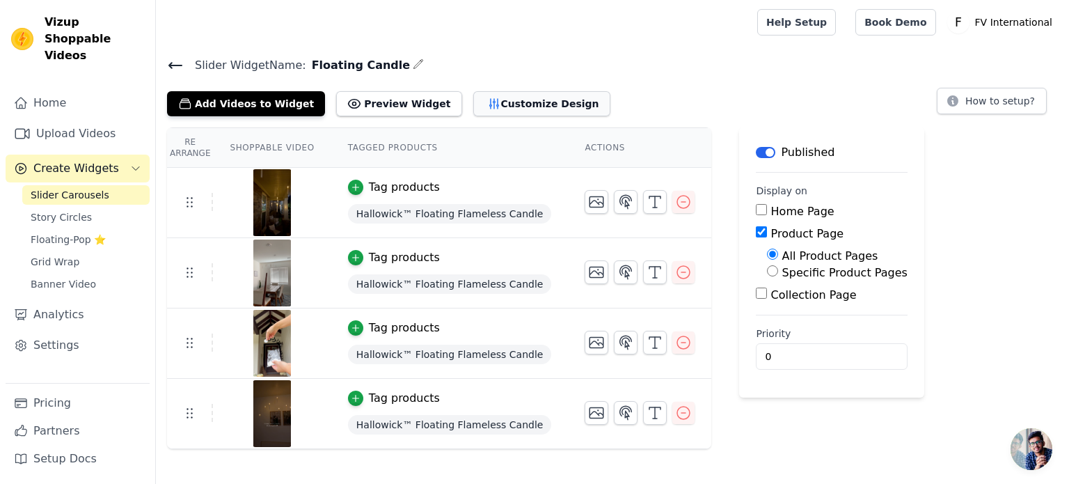
click at [523, 104] on button "Customize Design" at bounding box center [541, 103] width 137 height 25
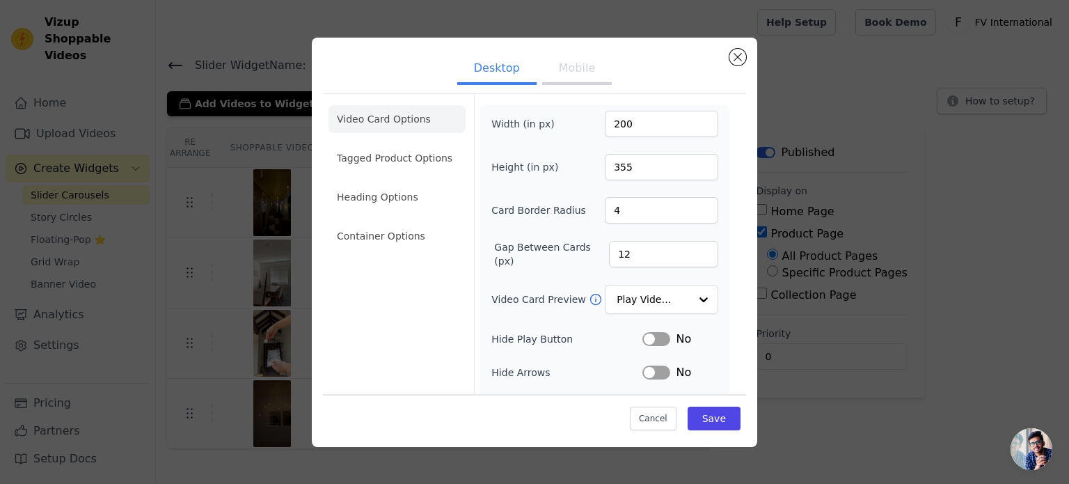
click at [578, 68] on button "Mobile" at bounding box center [577, 69] width 70 height 31
click at [379, 234] on li "Container Options" at bounding box center [397, 236] width 137 height 28
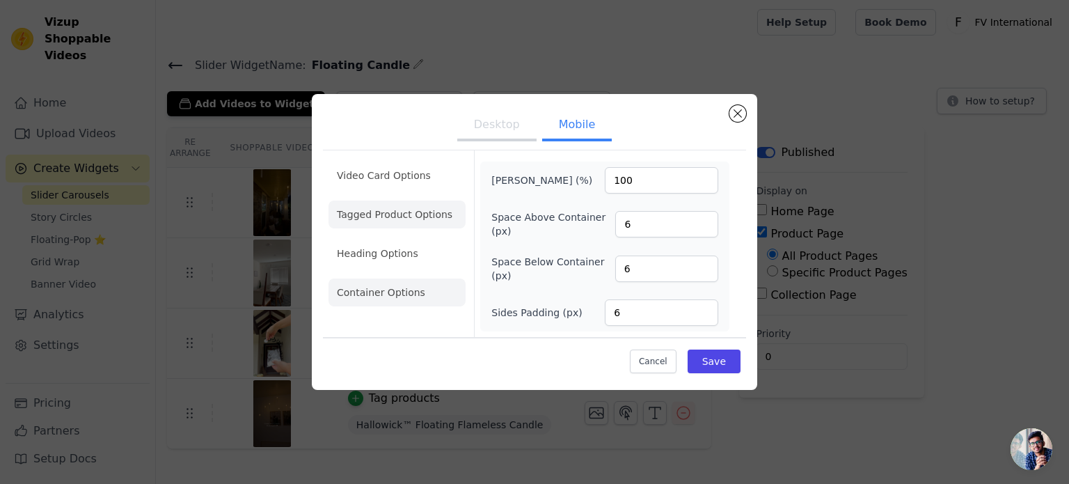
click at [379, 228] on li "Tagged Product Options" at bounding box center [397, 214] width 137 height 28
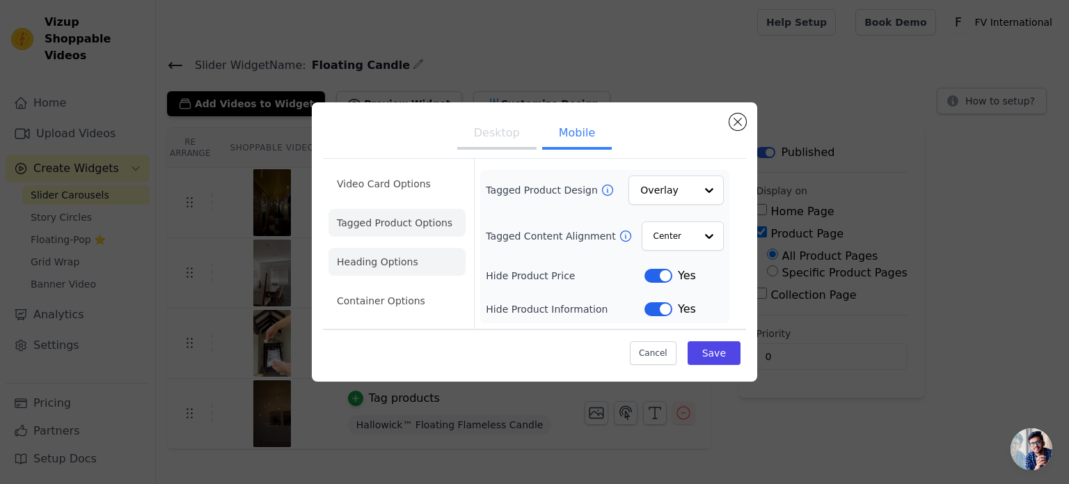
click at [370, 261] on li "Heading Options" at bounding box center [397, 262] width 137 height 28
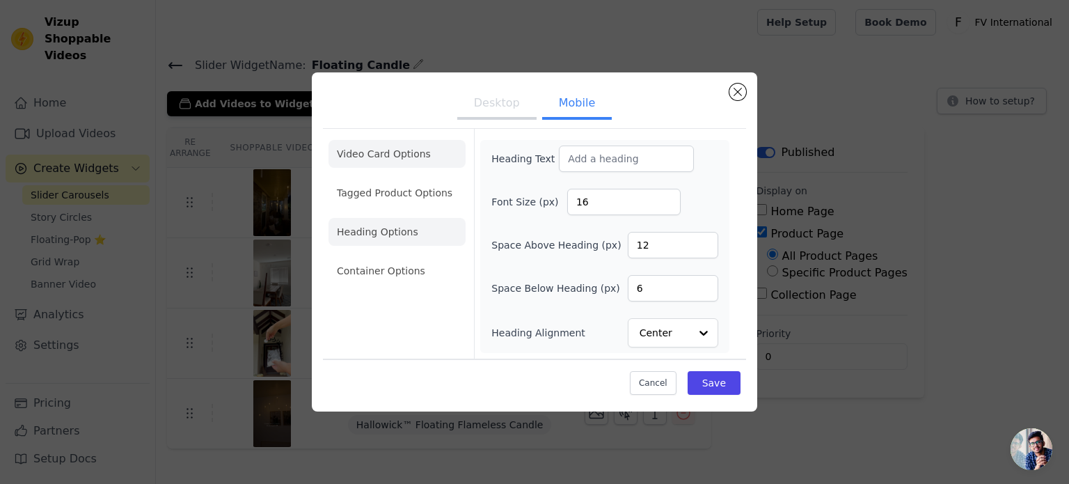
click at [395, 163] on li "Video Card Options" at bounding box center [397, 154] width 137 height 28
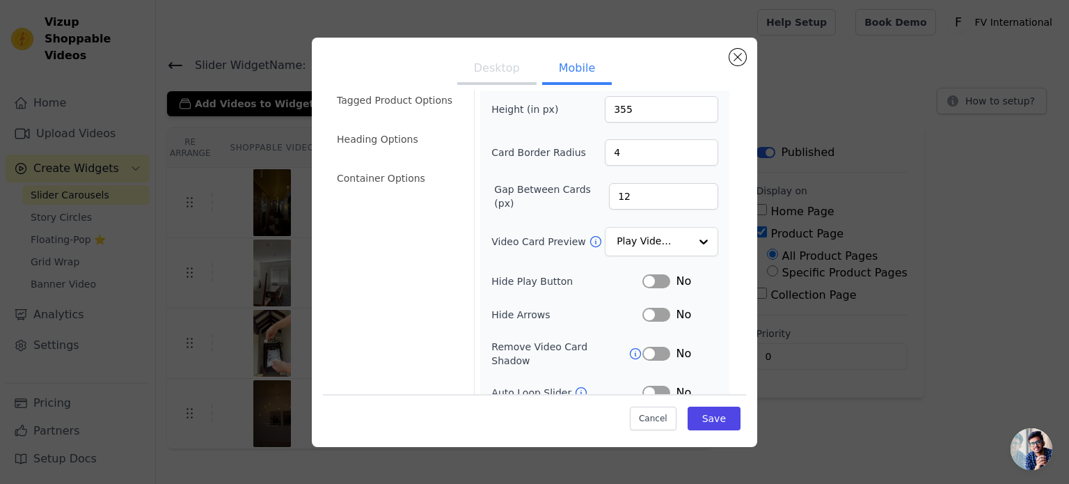
scroll to position [161, 0]
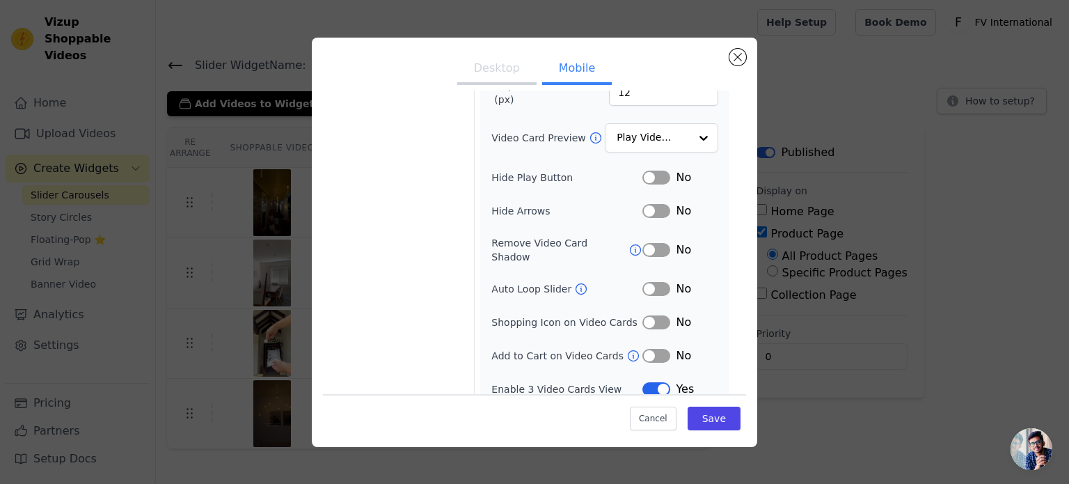
click at [646, 382] on button "Label" at bounding box center [656, 389] width 28 height 14
click at [712, 416] on button "Save" at bounding box center [714, 419] width 53 height 24
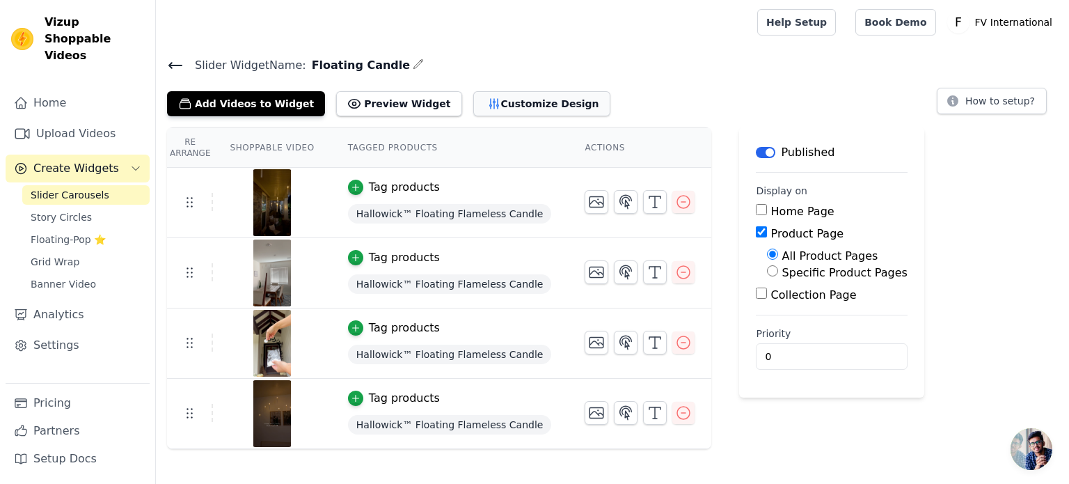
click at [540, 101] on button "Customize Design" at bounding box center [541, 103] width 137 height 25
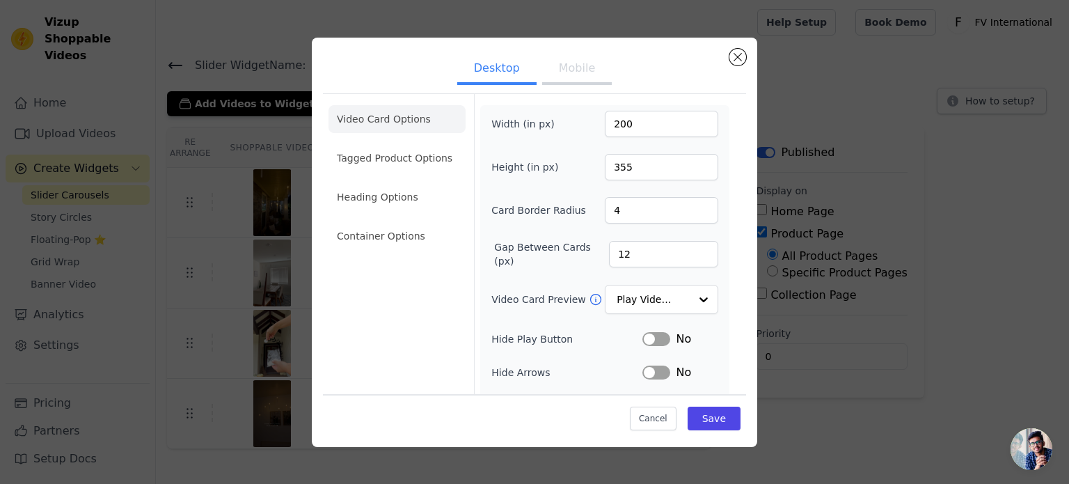
click at [574, 70] on button "Mobile" at bounding box center [577, 69] width 70 height 31
click at [632, 302] on input "Video Card Preview" at bounding box center [653, 300] width 72 height 28
drag, startPoint x: 625, startPoint y: 116, endPoint x: 576, endPoint y: 123, distance: 49.9
click at [576, 123] on div "Width (in px) 200" at bounding box center [604, 124] width 227 height 26
drag, startPoint x: 640, startPoint y: 164, endPoint x: 588, endPoint y: 164, distance: 51.5
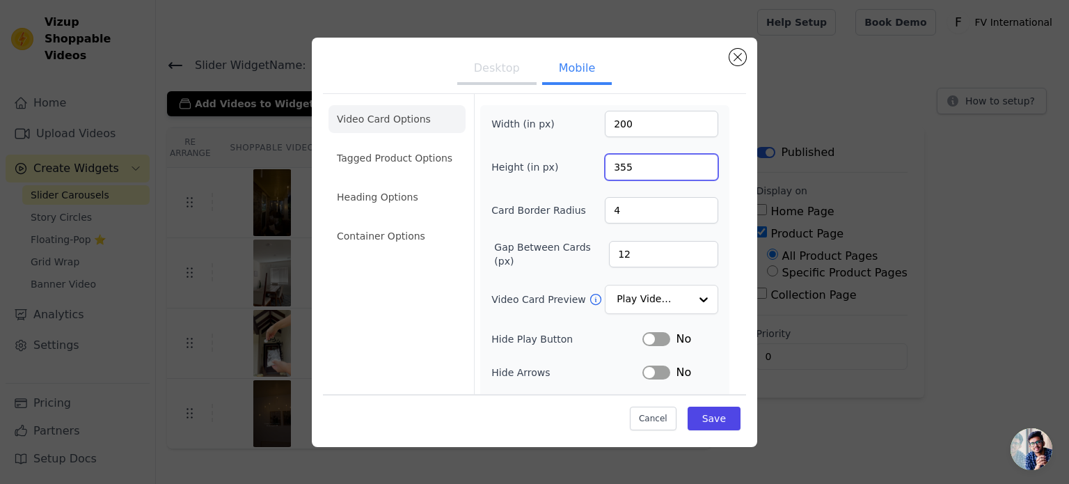
click at [588, 164] on div "Height (in px) 355" at bounding box center [604, 167] width 227 height 26
type input "200"
drag, startPoint x: 640, startPoint y: 122, endPoint x: 601, endPoint y: 125, distance: 39.8
click at [594, 120] on div "Width (in px) 200" at bounding box center [604, 124] width 227 height 26
type input "110"
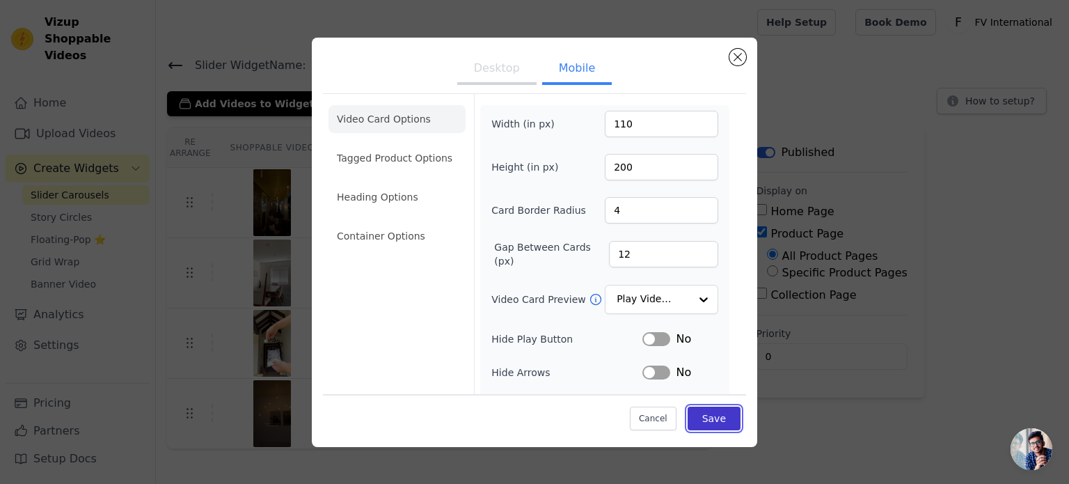
click at [713, 418] on button "Save" at bounding box center [714, 419] width 53 height 24
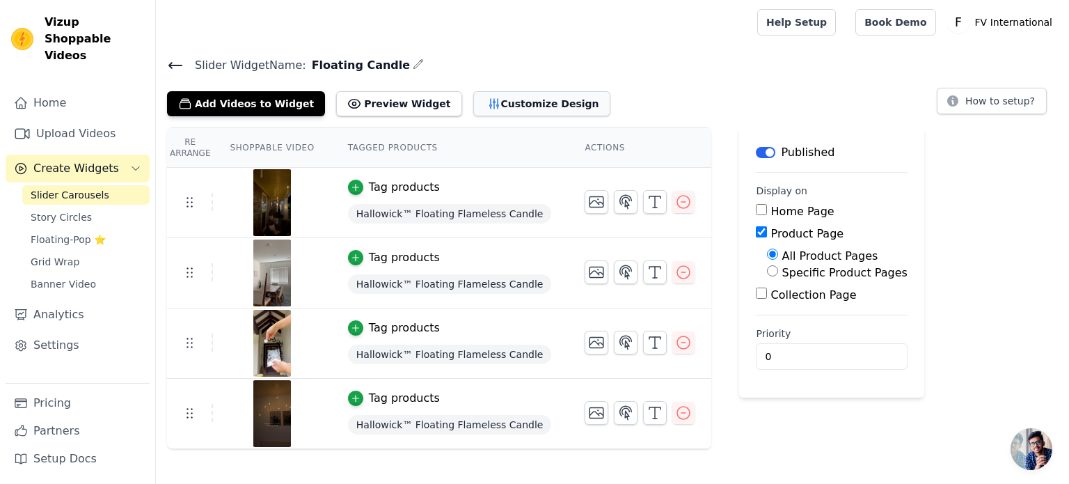
click at [534, 98] on button "Customize Design" at bounding box center [541, 103] width 137 height 25
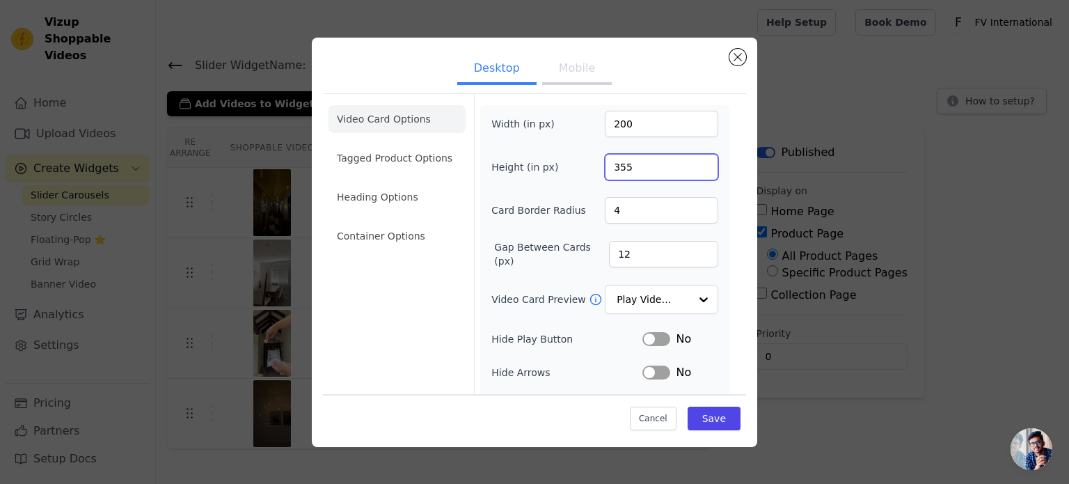
click at [626, 167] on input "355" at bounding box center [661, 167] width 113 height 26
click at [555, 73] on button "Mobile" at bounding box center [577, 69] width 70 height 31
drag, startPoint x: 624, startPoint y: 166, endPoint x: 587, endPoint y: 166, distance: 37.6
click at [587, 166] on div "Height (in px) 200" at bounding box center [604, 167] width 227 height 26
type input "250"
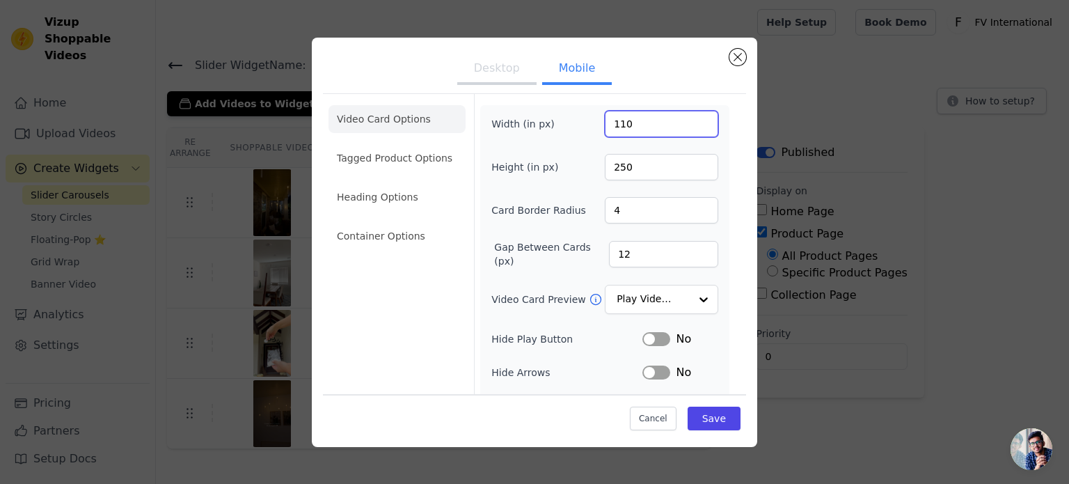
drag, startPoint x: 629, startPoint y: 124, endPoint x: 613, endPoint y: 125, distance: 16.0
click at [613, 125] on input "110" at bounding box center [661, 124] width 113 height 26
drag, startPoint x: 623, startPoint y: 125, endPoint x: 613, endPoint y: 123, distance: 10.6
click at [613, 123] on input "130" at bounding box center [661, 124] width 113 height 26
type input "140"
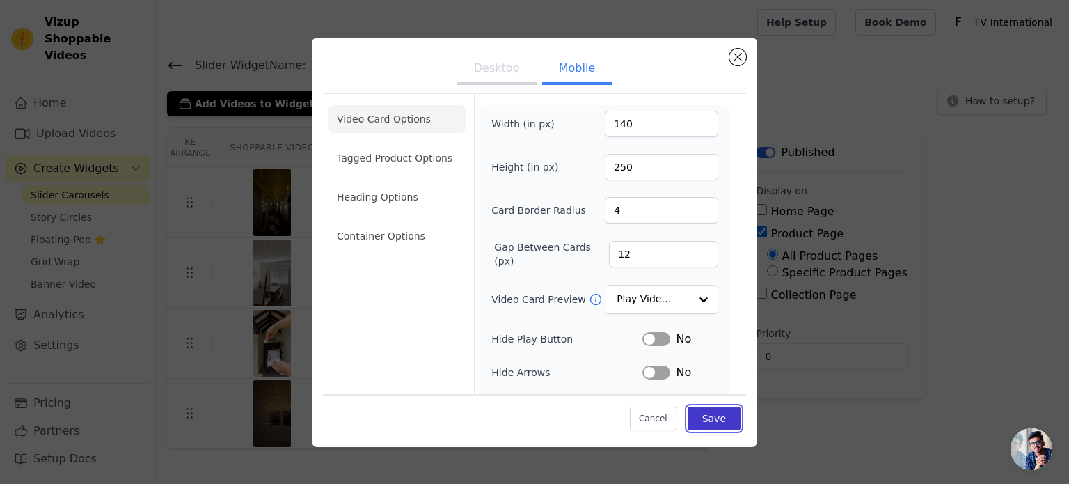
click at [688, 409] on button "Save" at bounding box center [714, 419] width 53 height 24
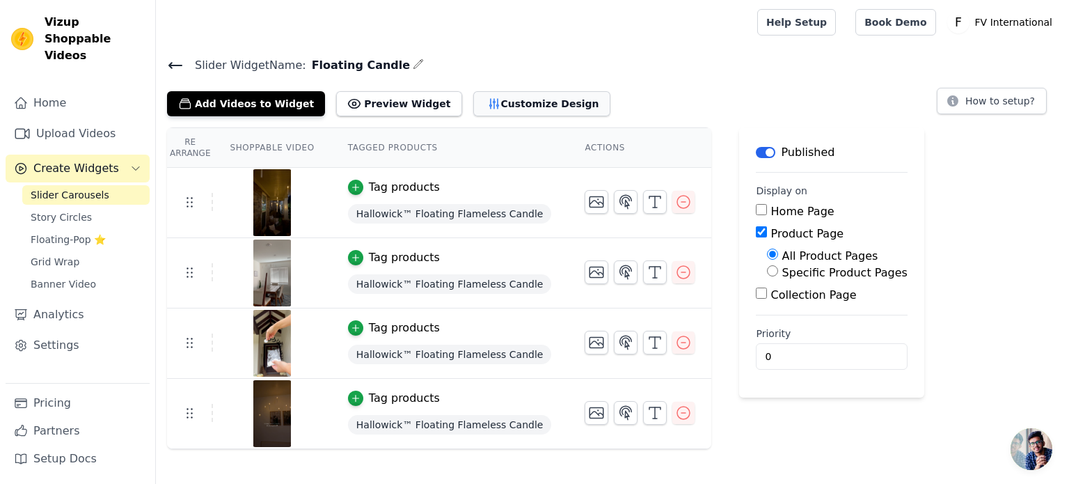
click at [496, 101] on button "Customize Design" at bounding box center [541, 103] width 137 height 25
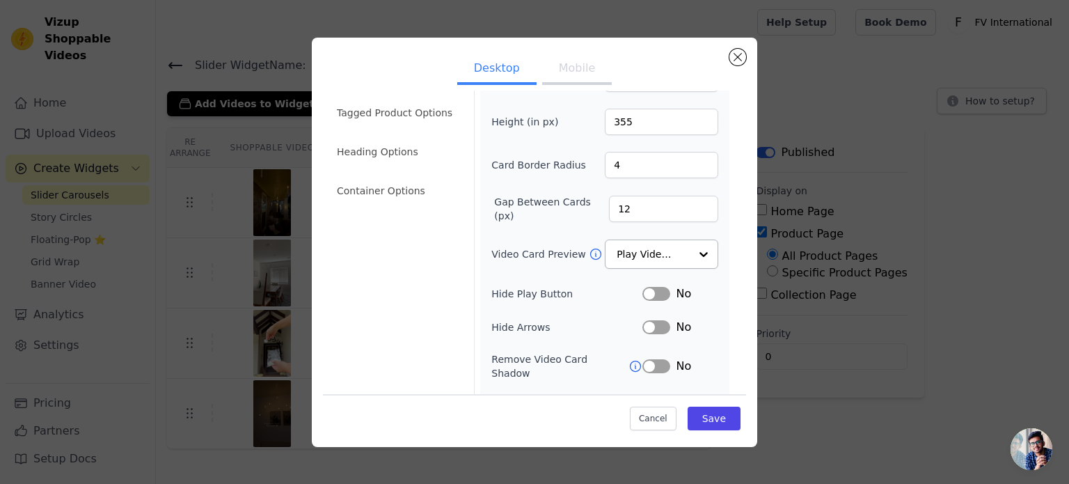
scroll to position [70, 0]
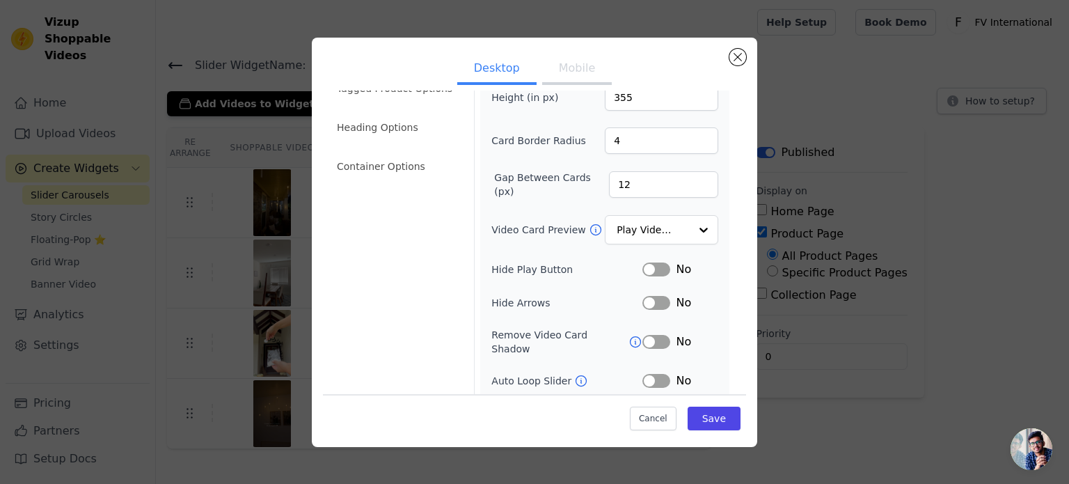
click at [576, 68] on button "Mobile" at bounding box center [577, 69] width 70 height 31
click at [736, 54] on button "Close modal" at bounding box center [738, 57] width 17 height 17
